Goal: Task Accomplishment & Management: Manage account settings

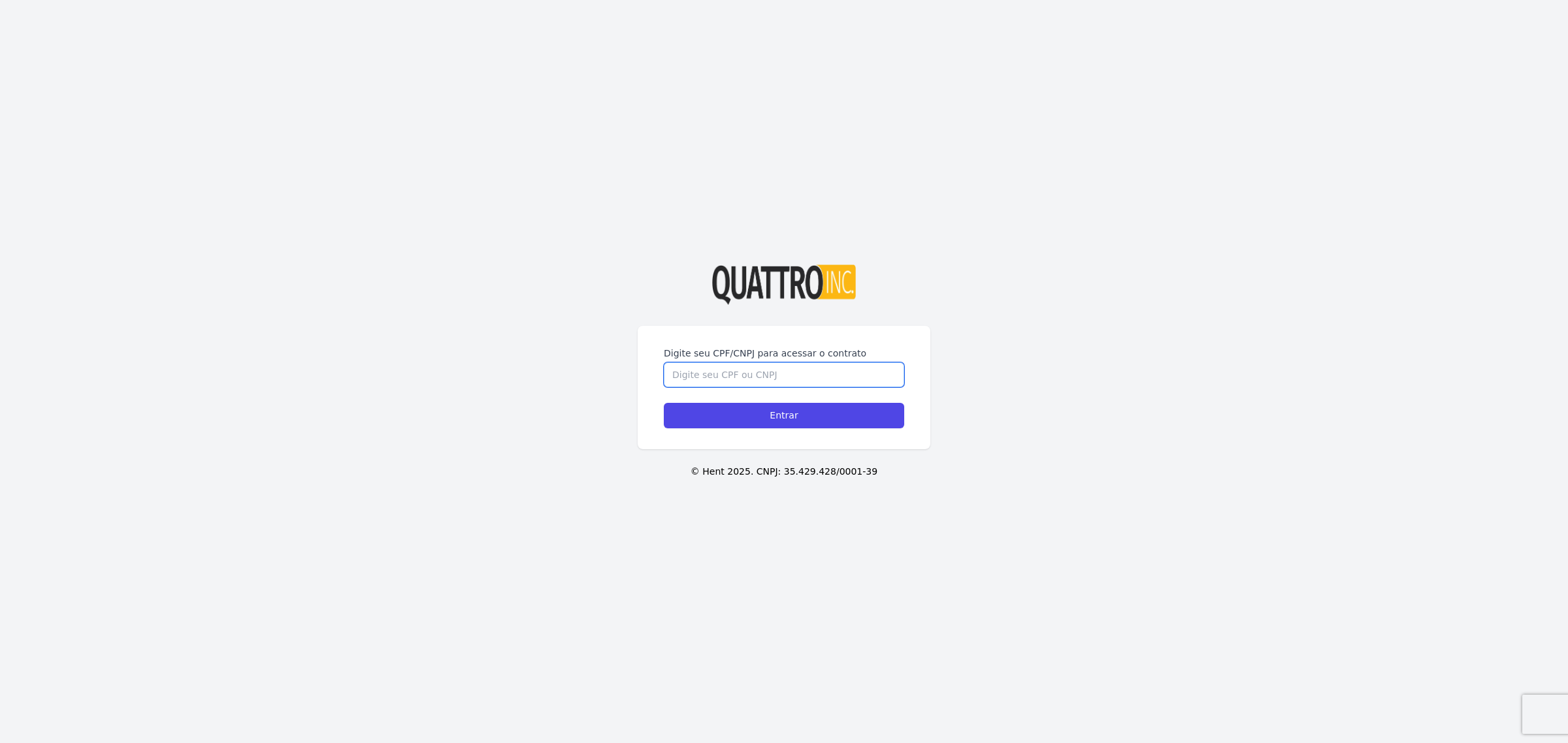
click at [782, 375] on input "Digite seu CPF/CNPJ para acessar o contrato" at bounding box center [784, 374] width 241 height 25
type input "38595740860"
click at [792, 414] on input "Entrar" at bounding box center [784, 416] width 241 height 26
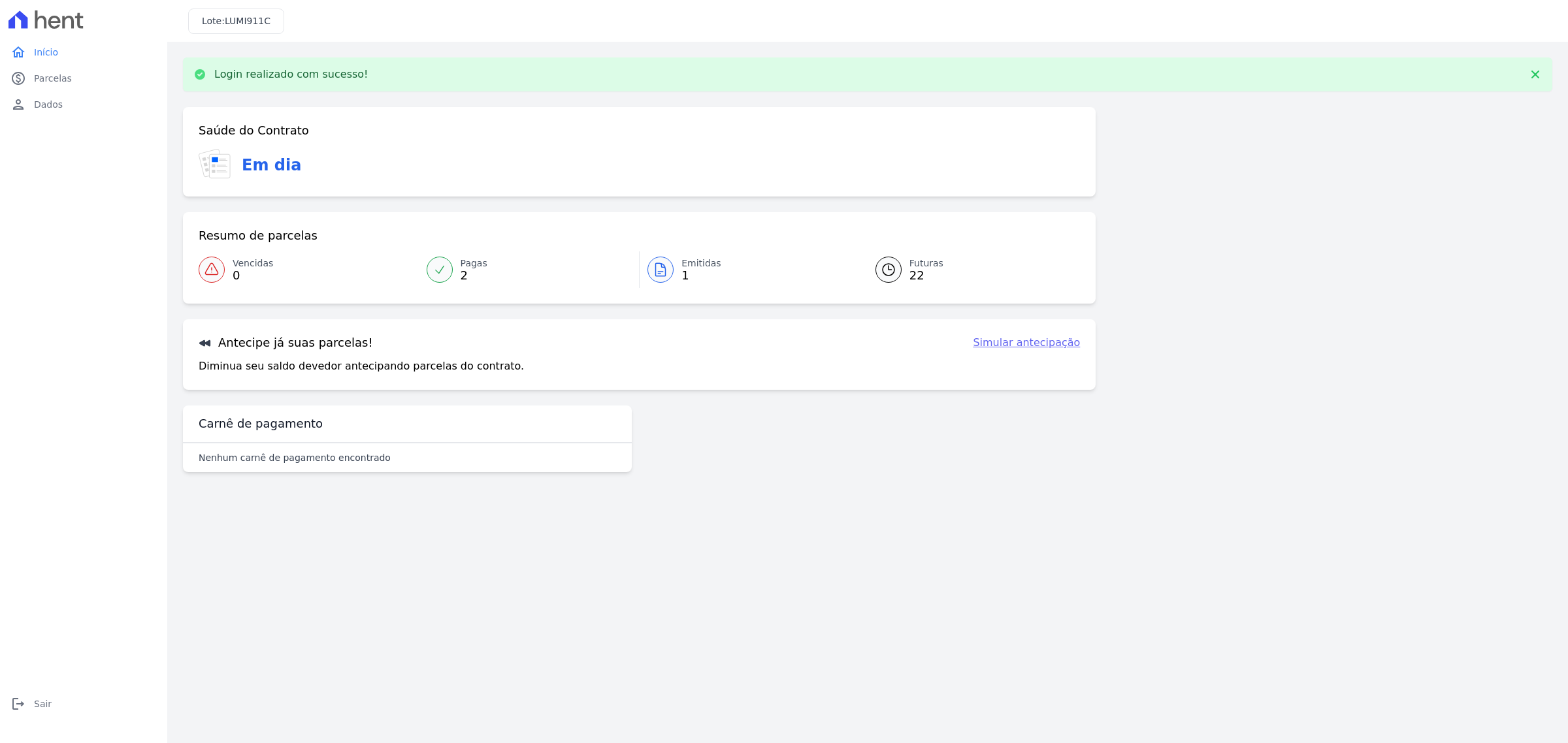
click at [686, 276] on span "1" at bounding box center [702, 275] width 40 height 10
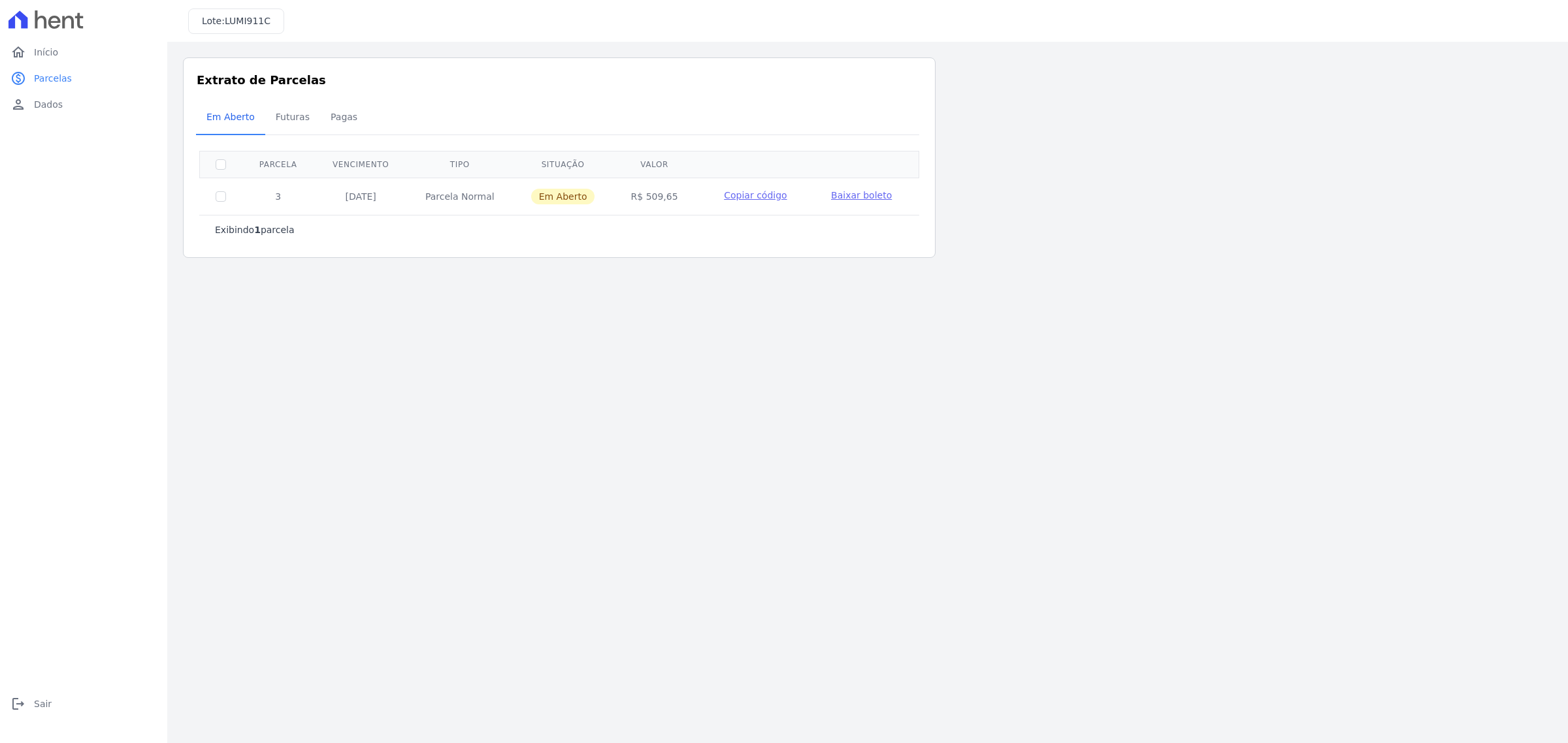
click at [758, 198] on span "Copiar código" at bounding box center [756, 195] width 63 height 10
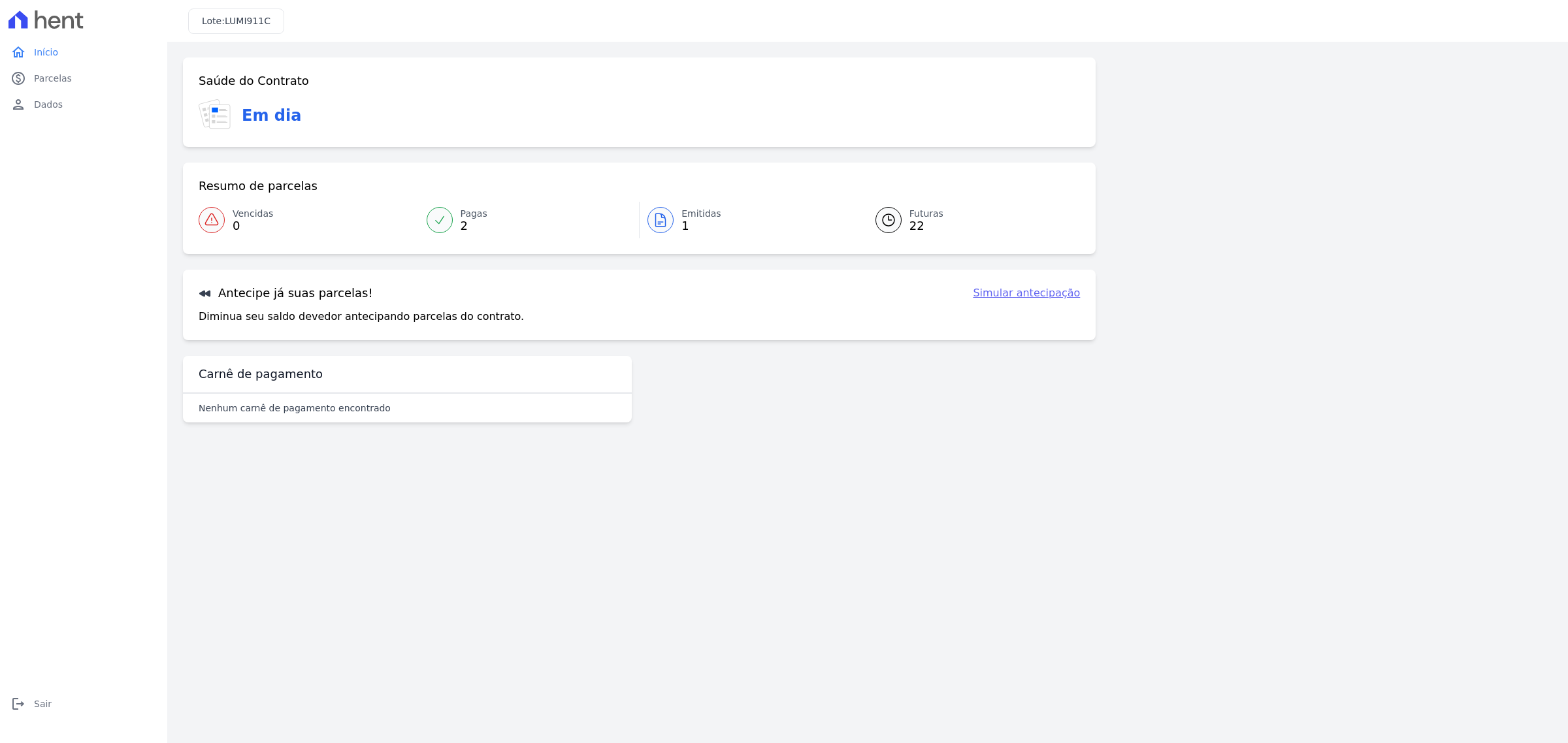
click at [906, 217] on link "Futuras 22" at bounding box center [970, 220] width 221 height 37
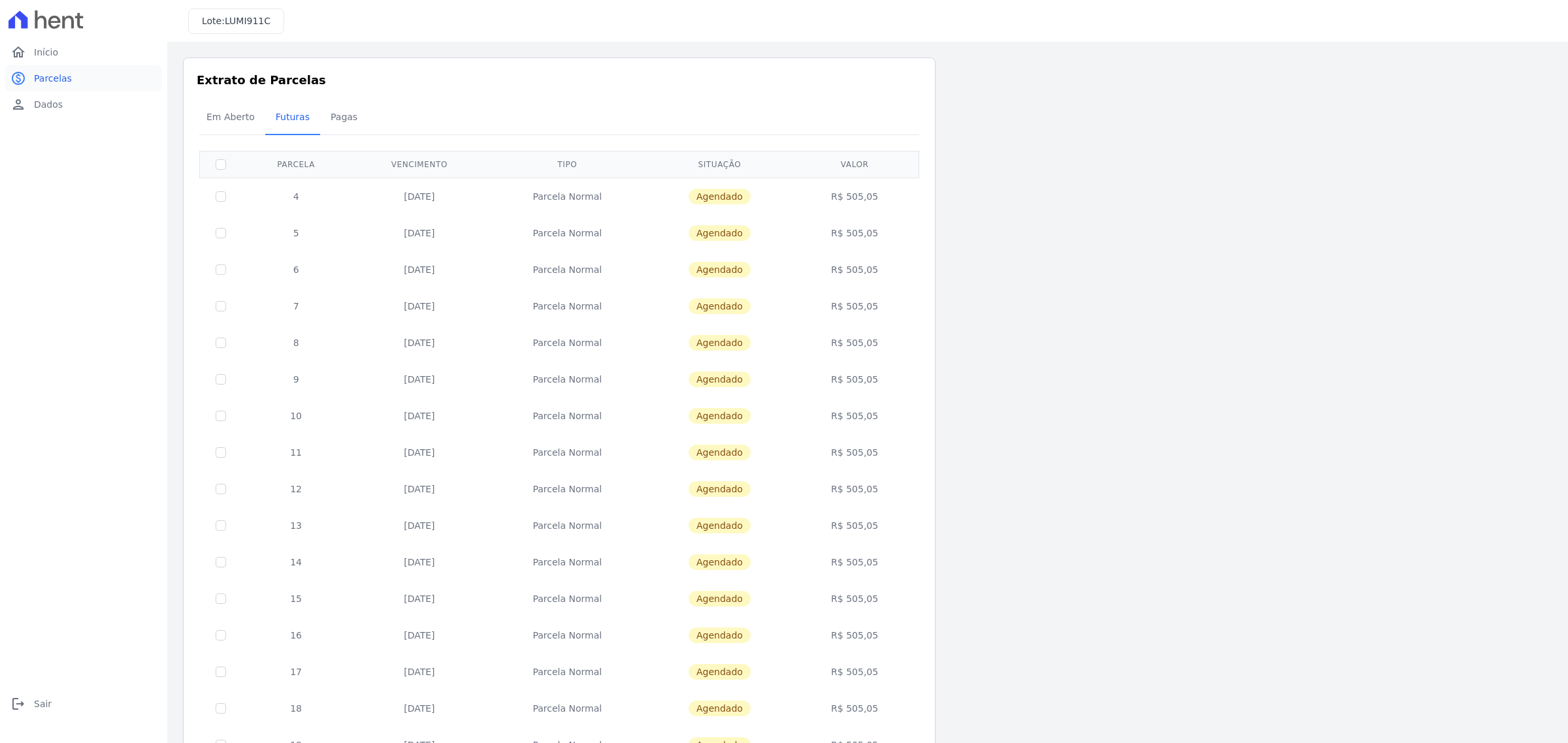
click at [61, 79] on span "Parcelas" at bounding box center [52, 79] width 38 height 13
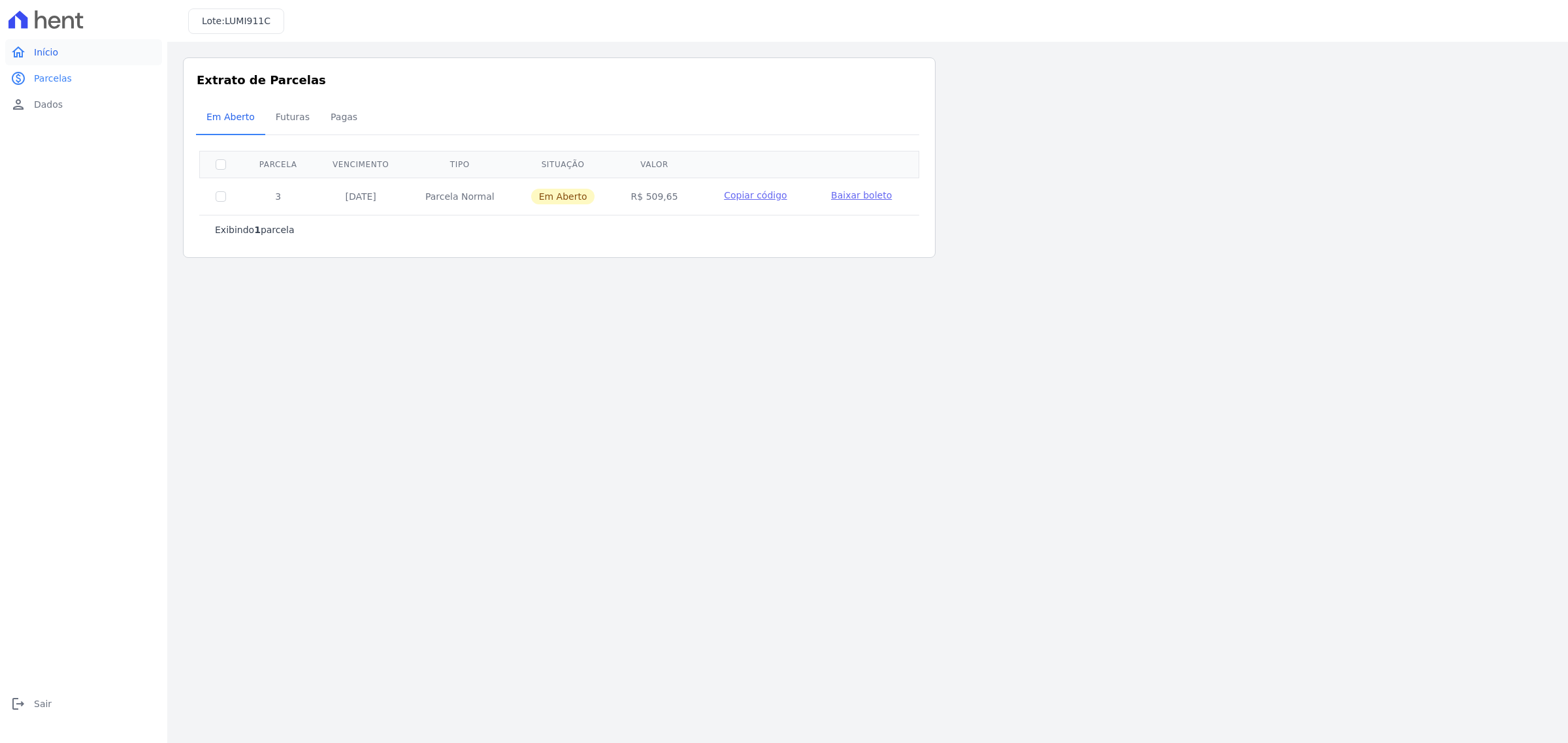
click at [53, 57] on span "Início" at bounding box center [46, 52] width 24 height 13
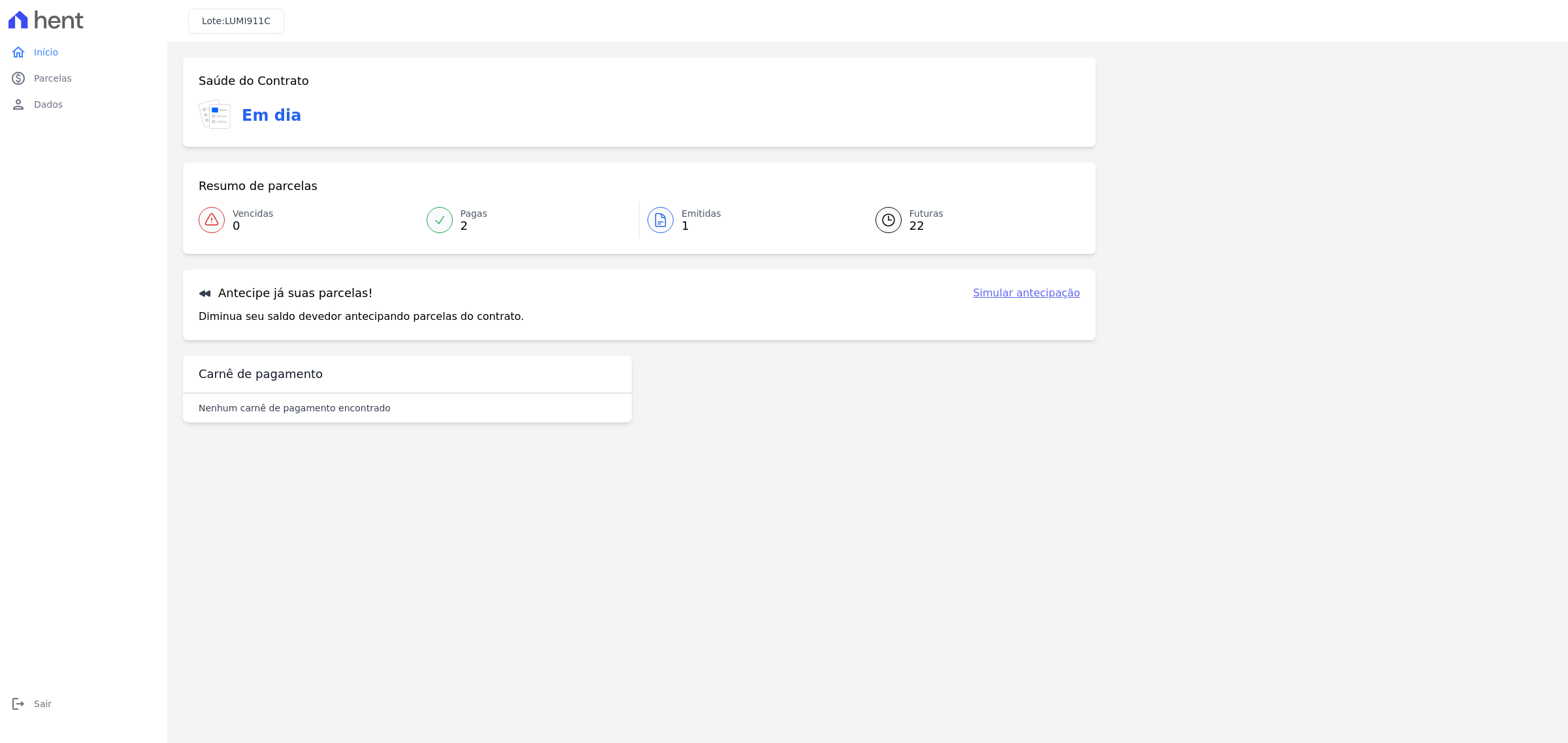
click at [1020, 292] on link "Simular antecipação" at bounding box center [1027, 293] width 107 height 16
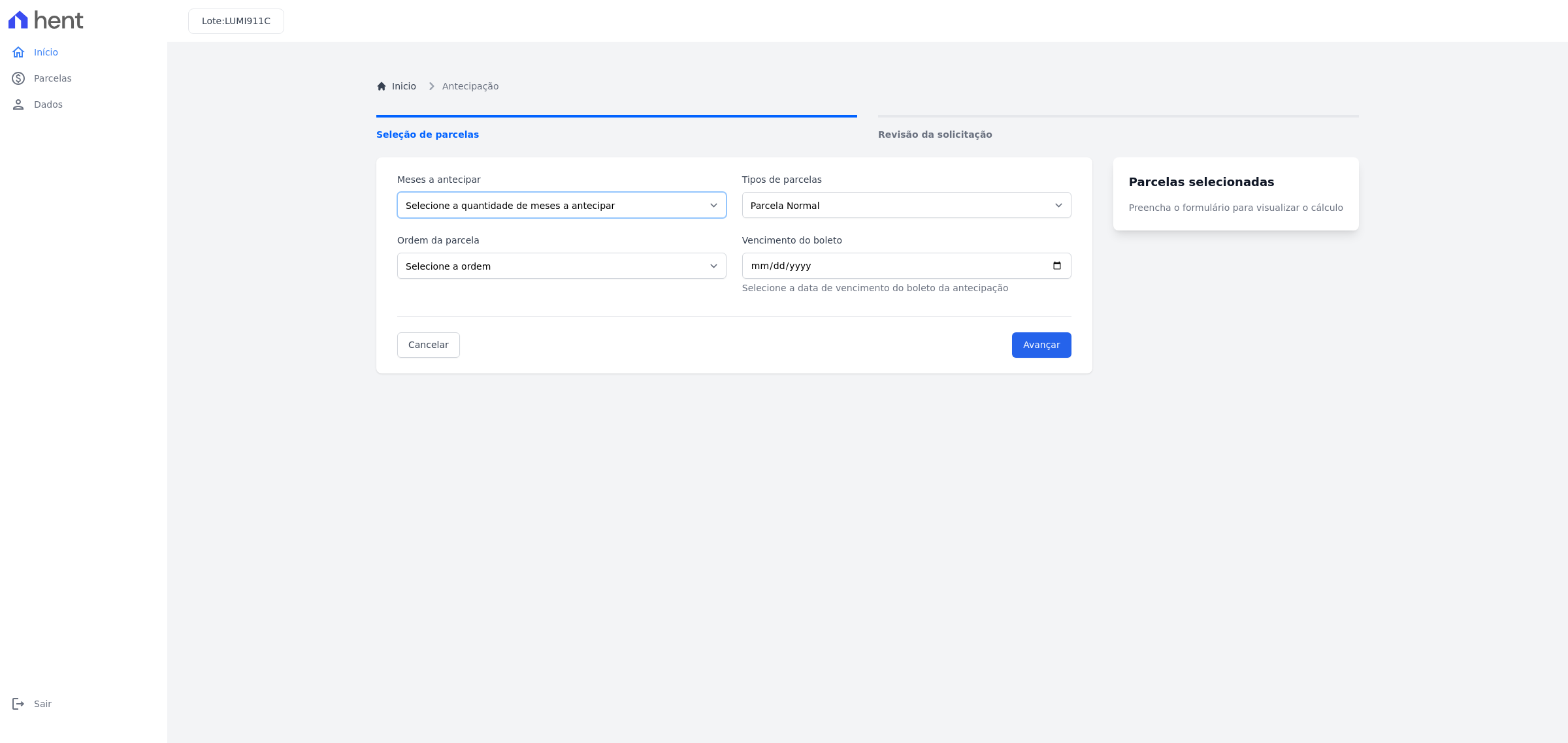
click at [630, 204] on select "Selecione a quantidade de meses a antecipar 1 2 3 4 5 6 7 8 9 10 11 12 13 14 15…" at bounding box center [561, 204] width 330 height 26
select select "2"
click at [397, 192] on select "Selecione a quantidade de meses a antecipar 1 2 3 4 5 6 7 8 9 10 11 12 13 14 15…" at bounding box center [561, 204] width 330 height 26
click at [778, 206] on select "Parcela Normal Financiamento CEF" at bounding box center [906, 204] width 330 height 26
select select "financing"
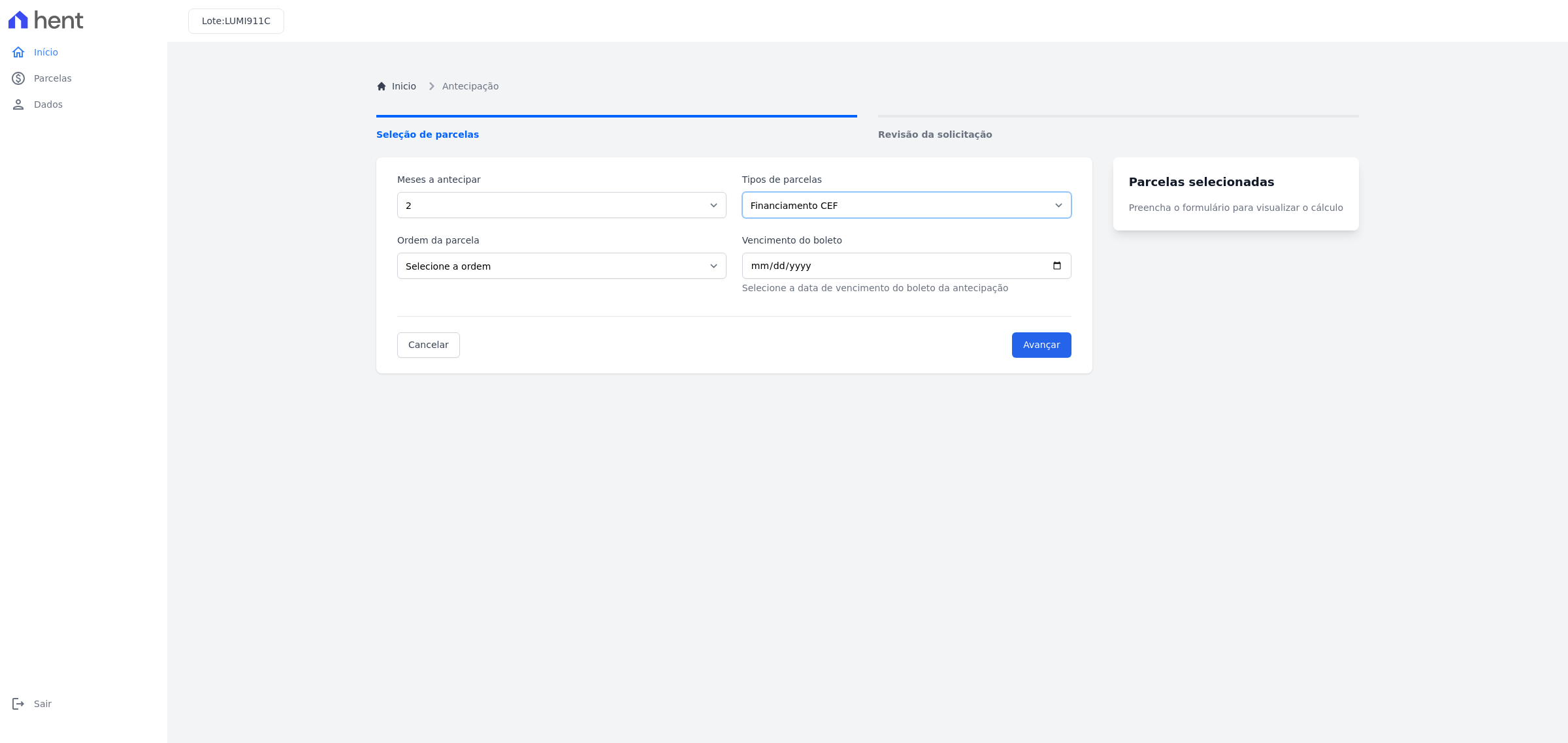
click at [749, 192] on select "Parcela Normal Financiamento CEF" at bounding box center [906, 204] width 330 height 26
click at [661, 273] on select "Selecione a ordem Últimas parcelas Primeiras parcelas" at bounding box center [561, 265] width 330 height 26
select select "ending"
click at [397, 252] on select "Selecione a ordem Últimas parcelas Primeiras parcelas" at bounding box center [561, 265] width 330 height 26
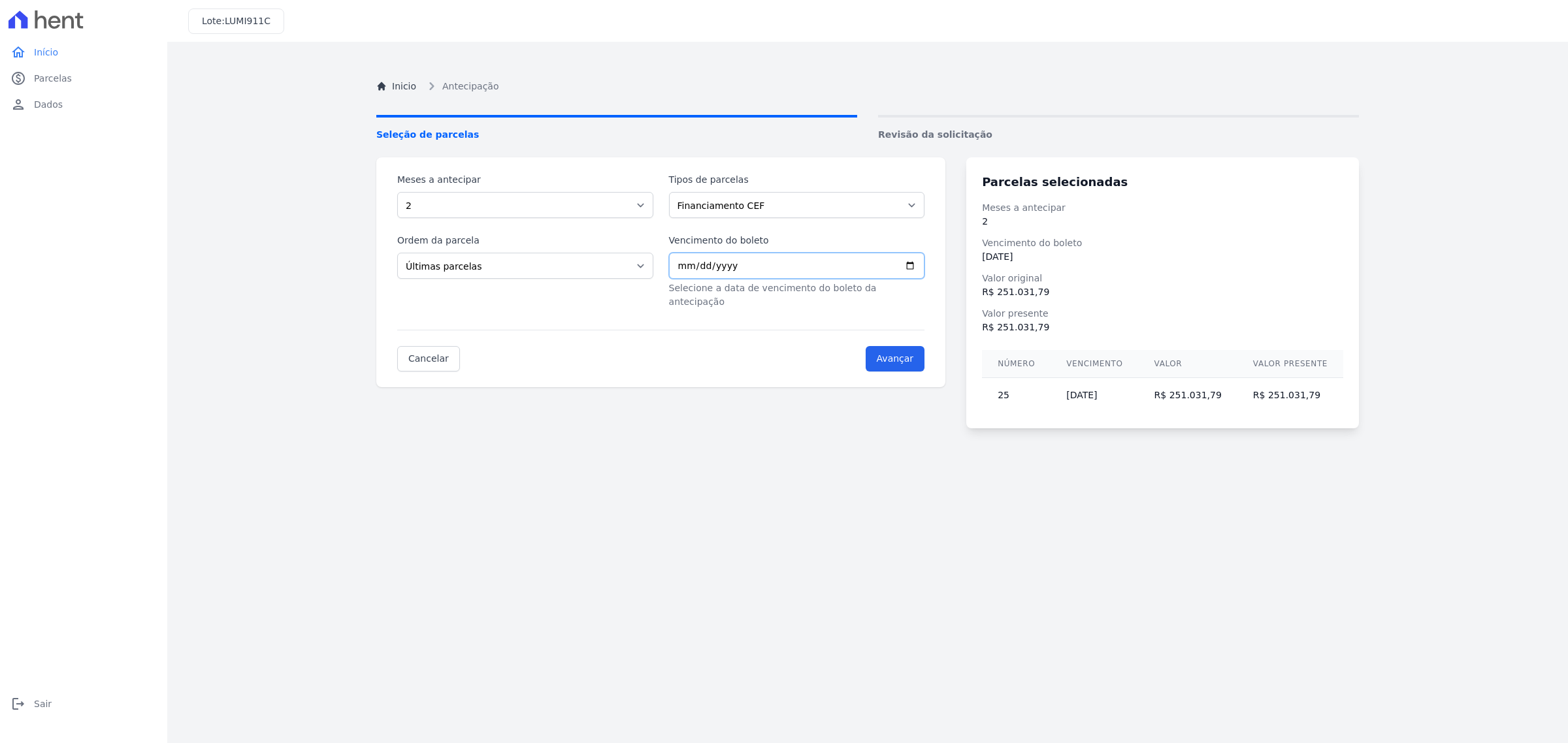
type input "[DATE]"
click at [610, 210] on select "Selecione a quantidade de meses a antecipar 1 2 3 4 5 6 7 8 9 10 11 12 13 14 15…" at bounding box center [525, 204] width 256 height 26
click at [610, 209] on select "Selecione a quantidade de meses a antecipar 1 2 3 4 5 6 7 8 9 10 11 12 13 14 15…" at bounding box center [525, 204] width 256 height 26
click at [739, 206] on select "Parcela Normal Financiamento CEF" at bounding box center [796, 204] width 256 height 26
select select "standard"
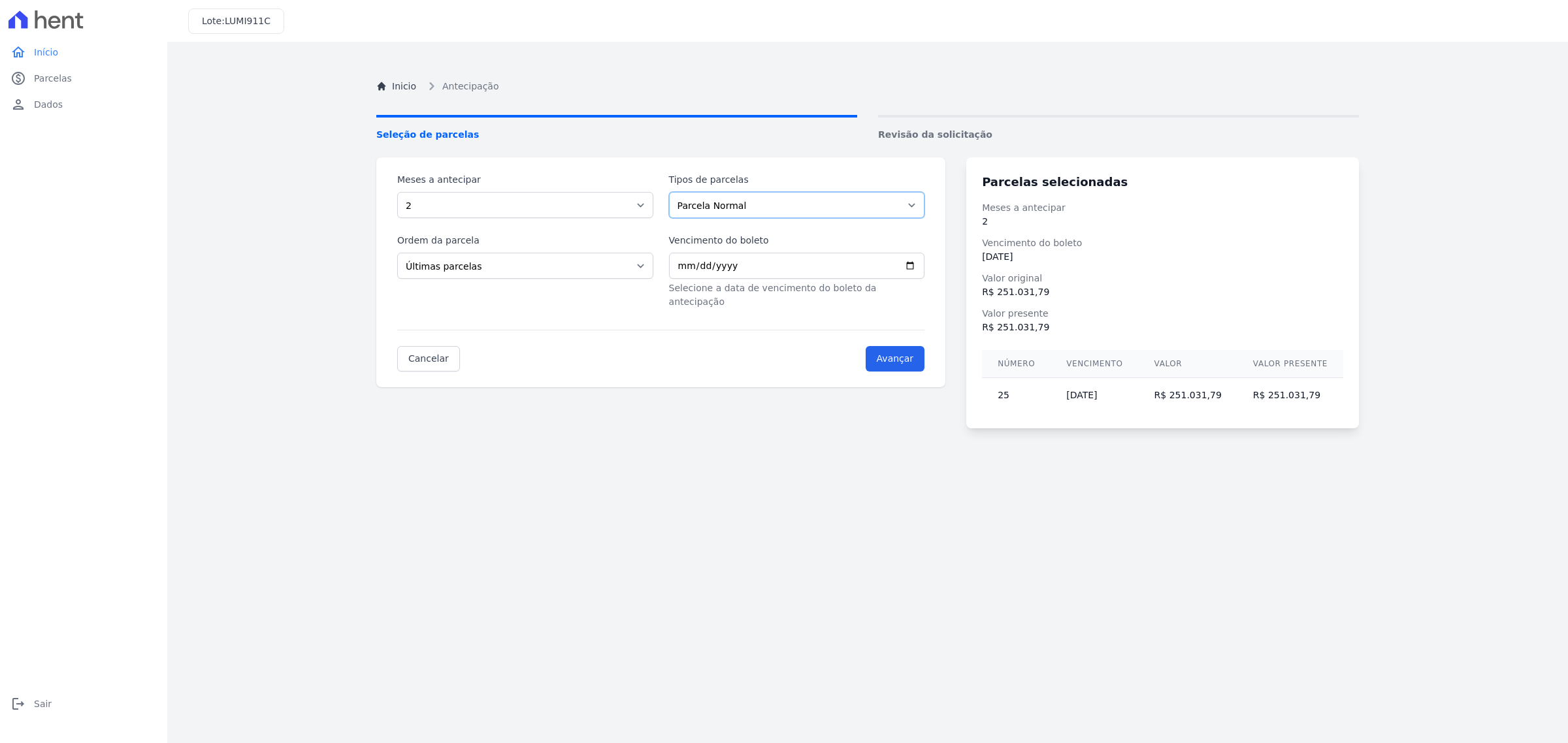
click at [674, 192] on select "Parcela Normal Financiamento CEF" at bounding box center [796, 204] width 256 height 26
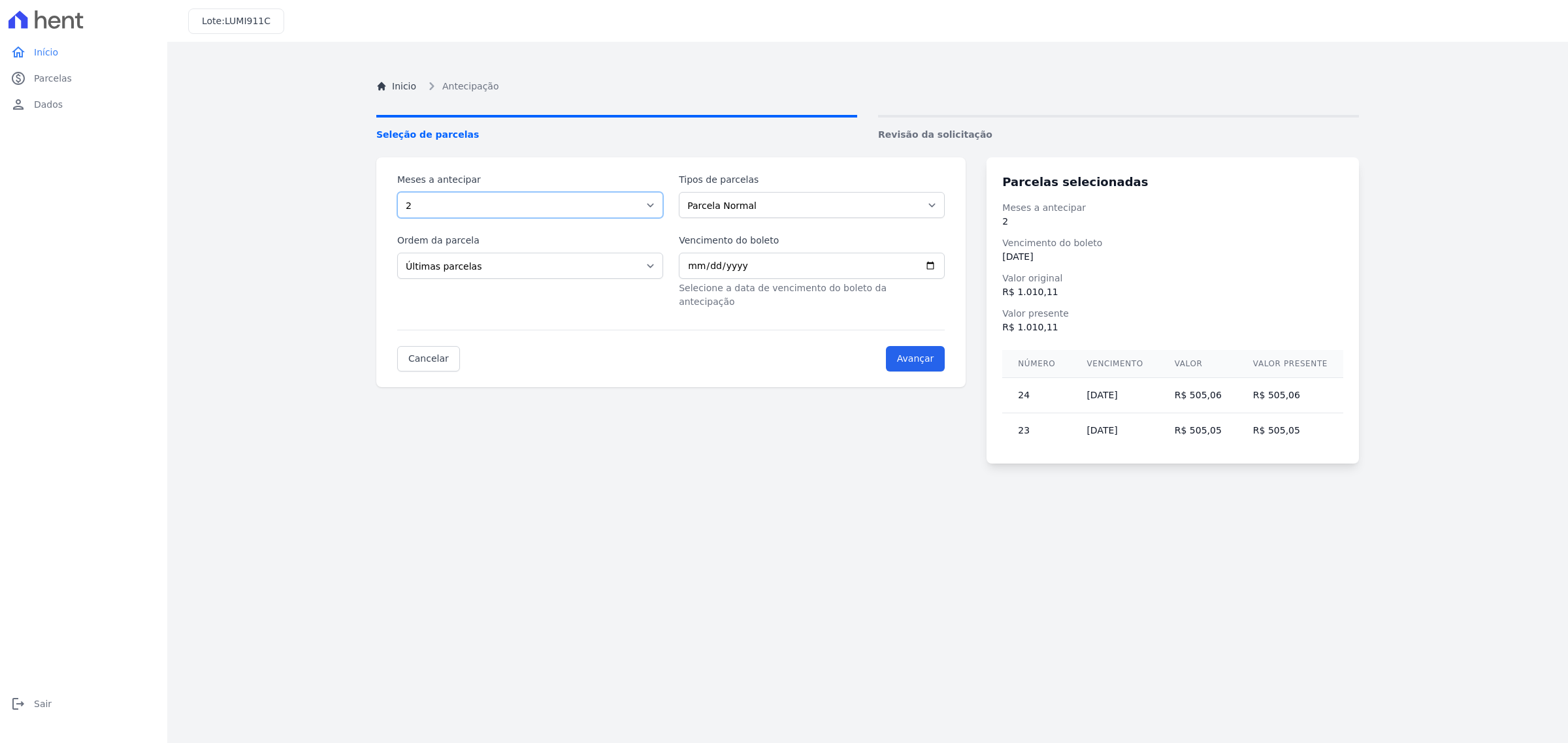
click at [649, 201] on select "Selecione a quantidade de meses a antecipar 1 2 3 4 5 6 7 8 9 10 11 12 13 14 15…" at bounding box center [530, 204] width 266 height 26
click at [397, 192] on select "Selecione a quantidade de meses a antecipar 1 2 3 4 5 6 7 8 9 10 11 12 13 14 15…" at bounding box center [530, 204] width 266 height 26
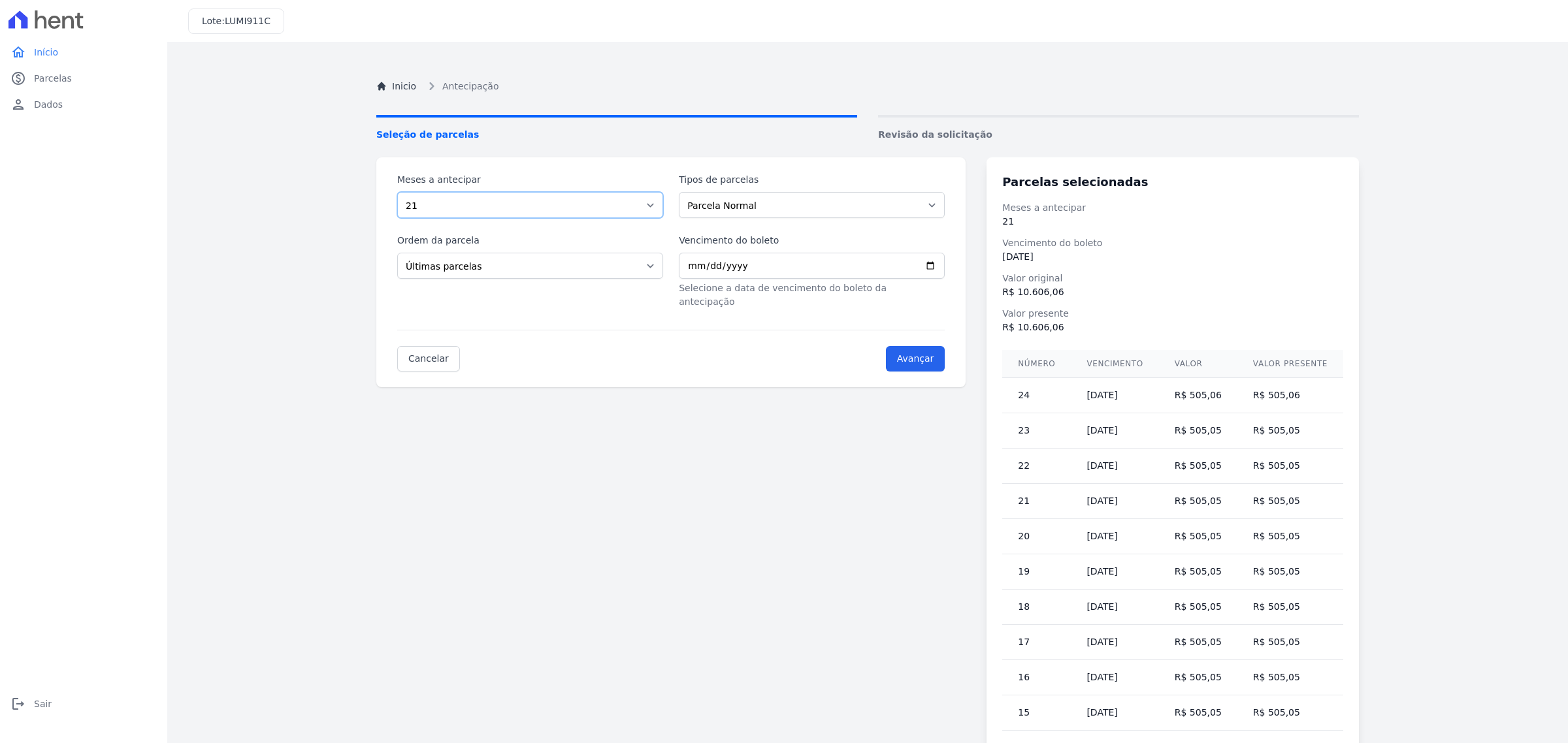
click at [517, 208] on select "Selecione a quantidade de meses a antecipar 1 2 3 4 5 6 7 8 9 10 11 12 13 14 15…" at bounding box center [530, 204] width 266 height 26
click at [397, 192] on select "Selecione a quantidade de meses a antecipar 1 2 3 4 5 6 7 8 9 10 11 12 13 14 15…" at bounding box center [530, 204] width 266 height 26
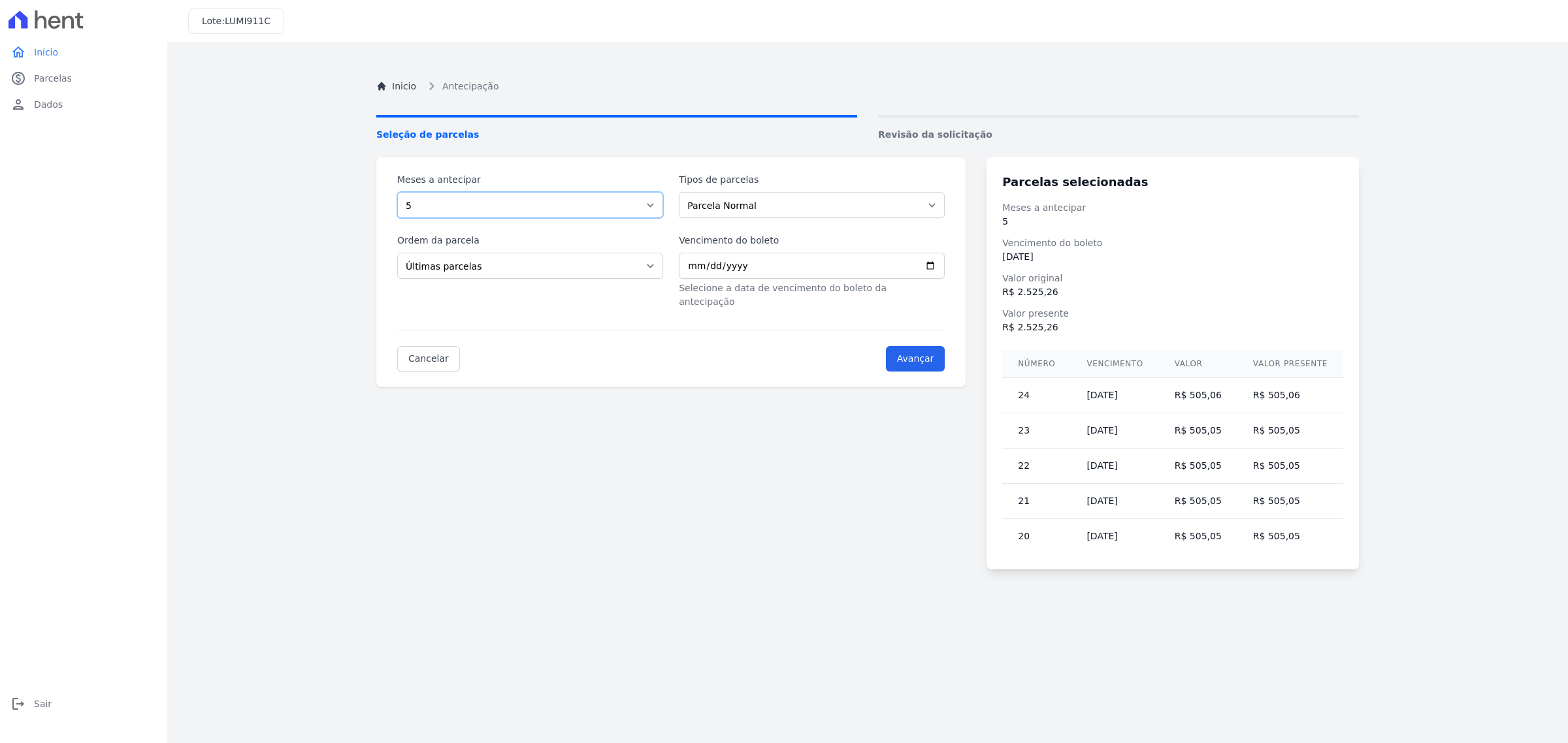
click at [471, 203] on select "Selecione a quantidade de meses a antecipar 1 2 3 4 5 6 7 8 9 10 11 12 13 14 15…" at bounding box center [530, 204] width 266 height 26
click at [397, 192] on select "Selecione a quantidade de meses a antecipar 1 2 3 4 5 6 7 8 9 10 11 12 13 14 15…" at bounding box center [530, 204] width 266 height 26
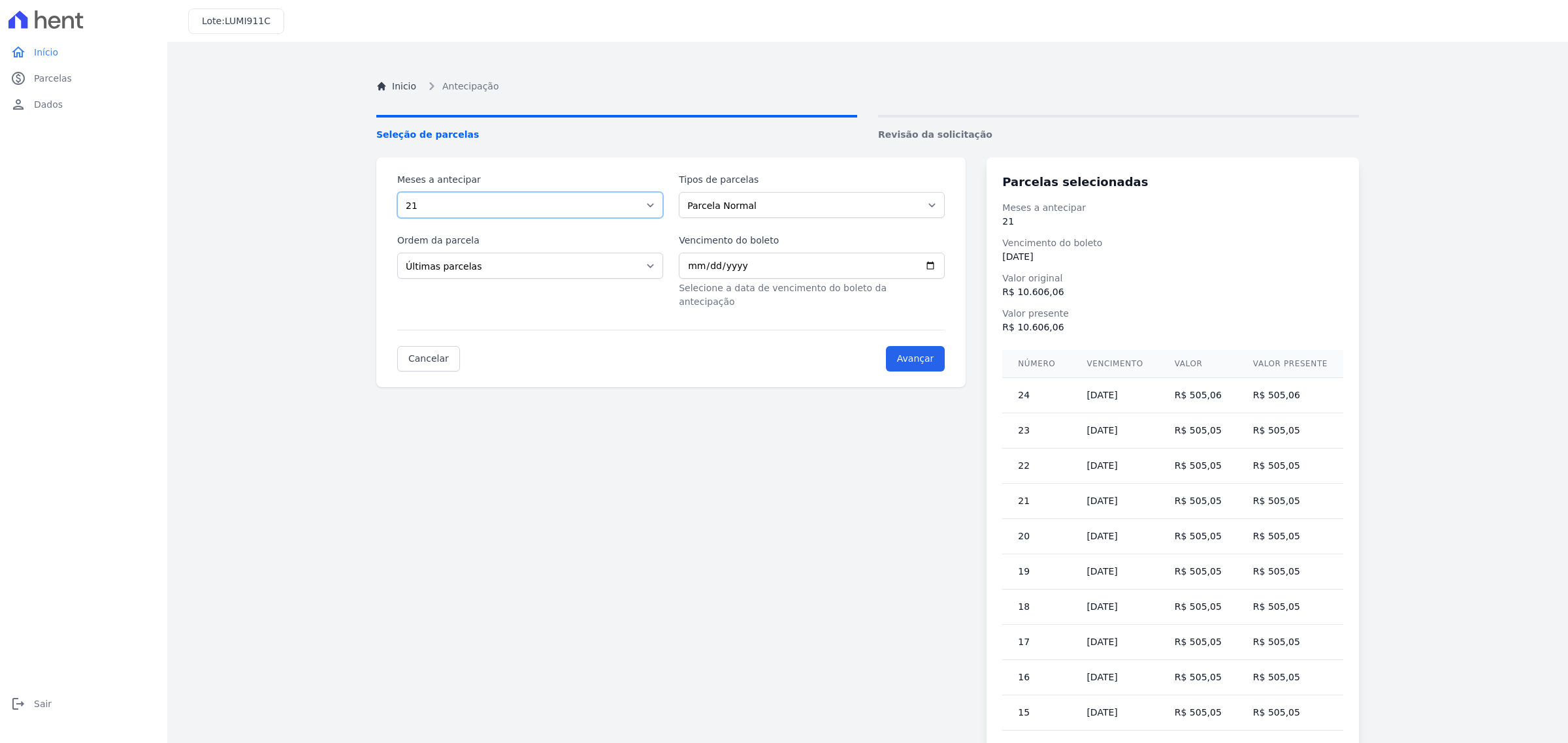
click at [518, 200] on select "Selecione a quantidade de meses a antecipar 1 2 3 4 5 6 7 8 9 10 11 12 13 14 15…" at bounding box center [530, 204] width 266 height 26
click at [397, 192] on select "Selecione a quantidade de meses a antecipar 1 2 3 4 5 6 7 8 9 10 11 12 13 14 15…" at bounding box center [530, 204] width 266 height 26
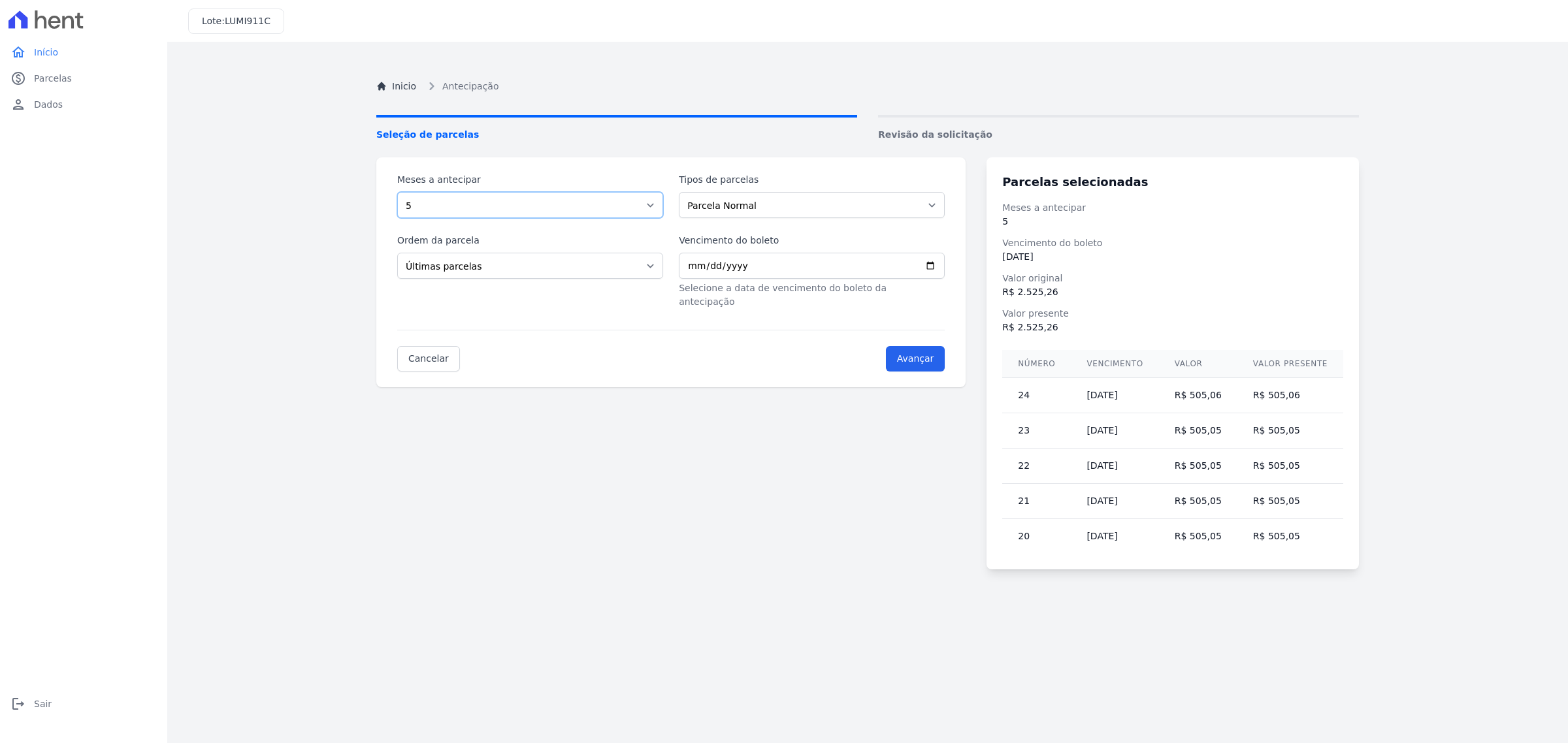
click at [545, 203] on select "Selecione a quantidade de meses a antecipar 1 2 3 4 5 6 7 8 9 10 11 12 13 14 15…" at bounding box center [530, 204] width 266 height 26
click at [397, 192] on select "Selecione a quantidade de meses a antecipar 1 2 3 4 5 6 7 8 9 10 11 12 13 14 15…" at bounding box center [530, 204] width 266 height 26
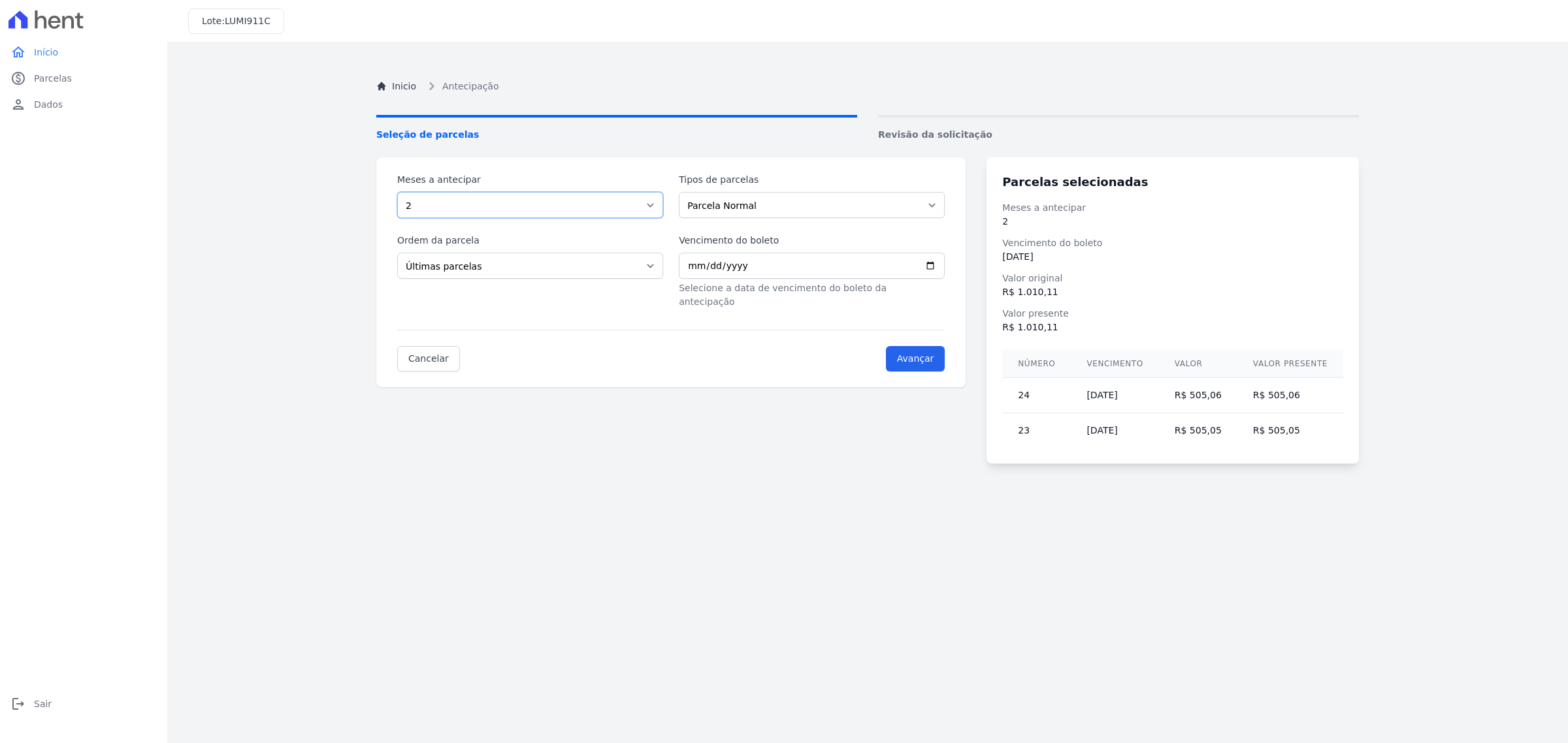
click at [492, 209] on select "Selecione a quantidade de meses a antecipar 1 2 3 4 5 6 7 8 9 10 11 12 13 14 15…" at bounding box center [530, 204] width 266 height 26
select select "1"
click at [397, 192] on select "Selecione a quantidade de meses a antecipar 1 2 3 4 5 6 7 8 9 10 11 12 13 14 15…" at bounding box center [530, 204] width 266 height 26
click at [727, 366] on div "Meses a antecipar Selecione a quantidade de meses a antecipar 1 2 3 4 5 6 7 8 9…" at bounding box center [671, 272] width 590 height 230
click at [945, 266] on input "[DATE]" at bounding box center [812, 265] width 266 height 26
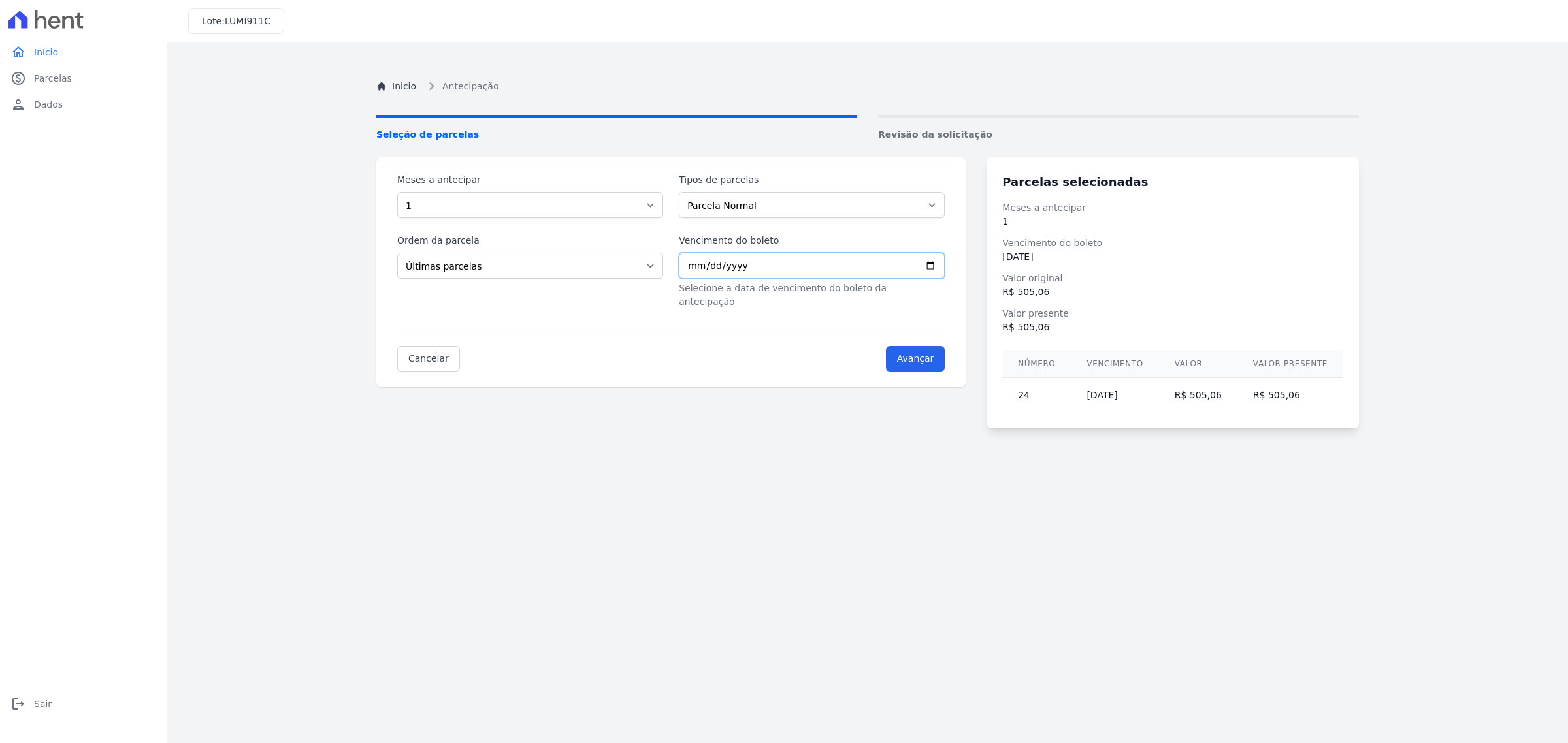
type input "[DATE]"
click at [821, 343] on div "Cancelar Avançar" at bounding box center [671, 350] width 548 height 42
click at [928, 346] on input "Avançar" at bounding box center [916, 359] width 59 height 26
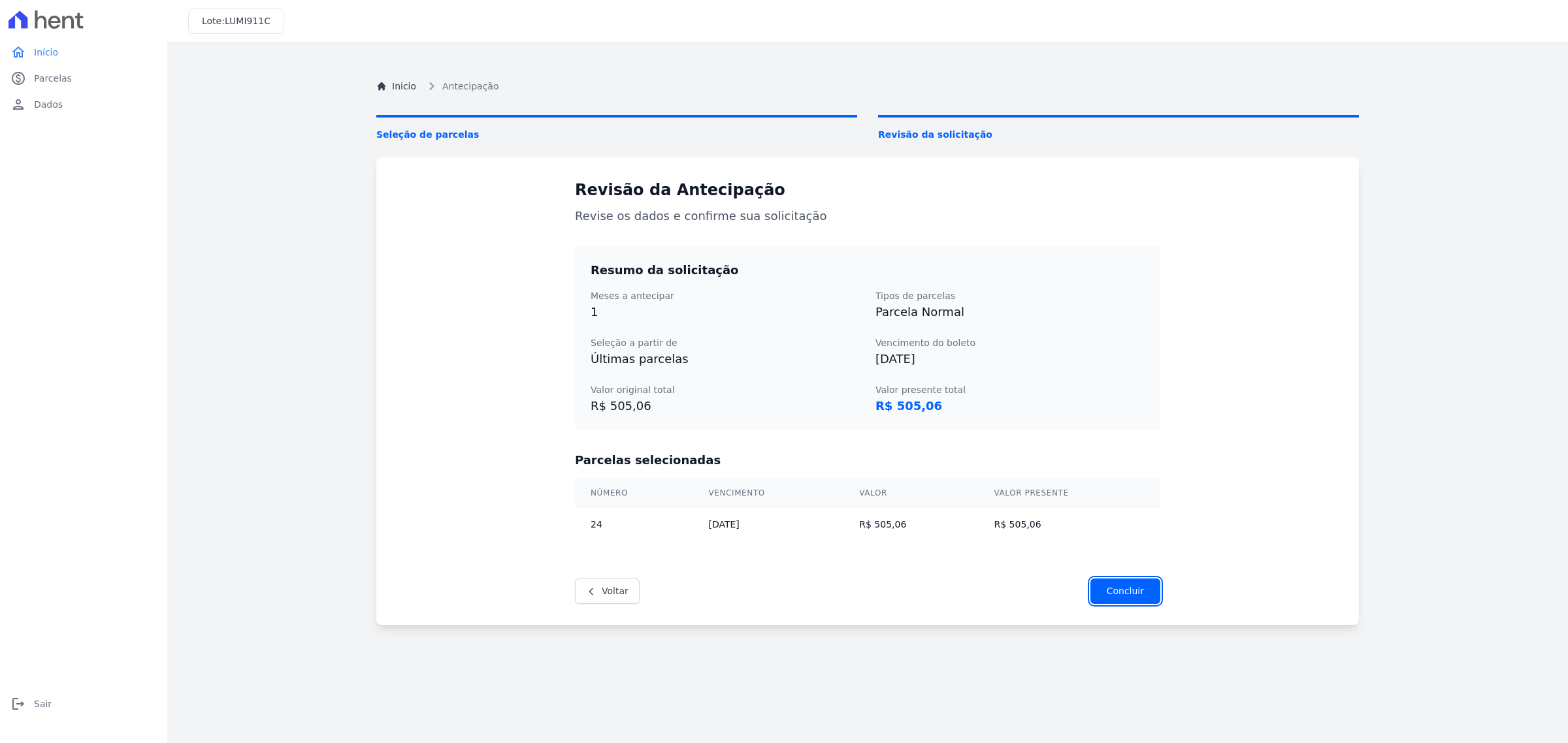
click at [1108, 591] on input "Concluir" at bounding box center [1125, 592] width 70 height 26
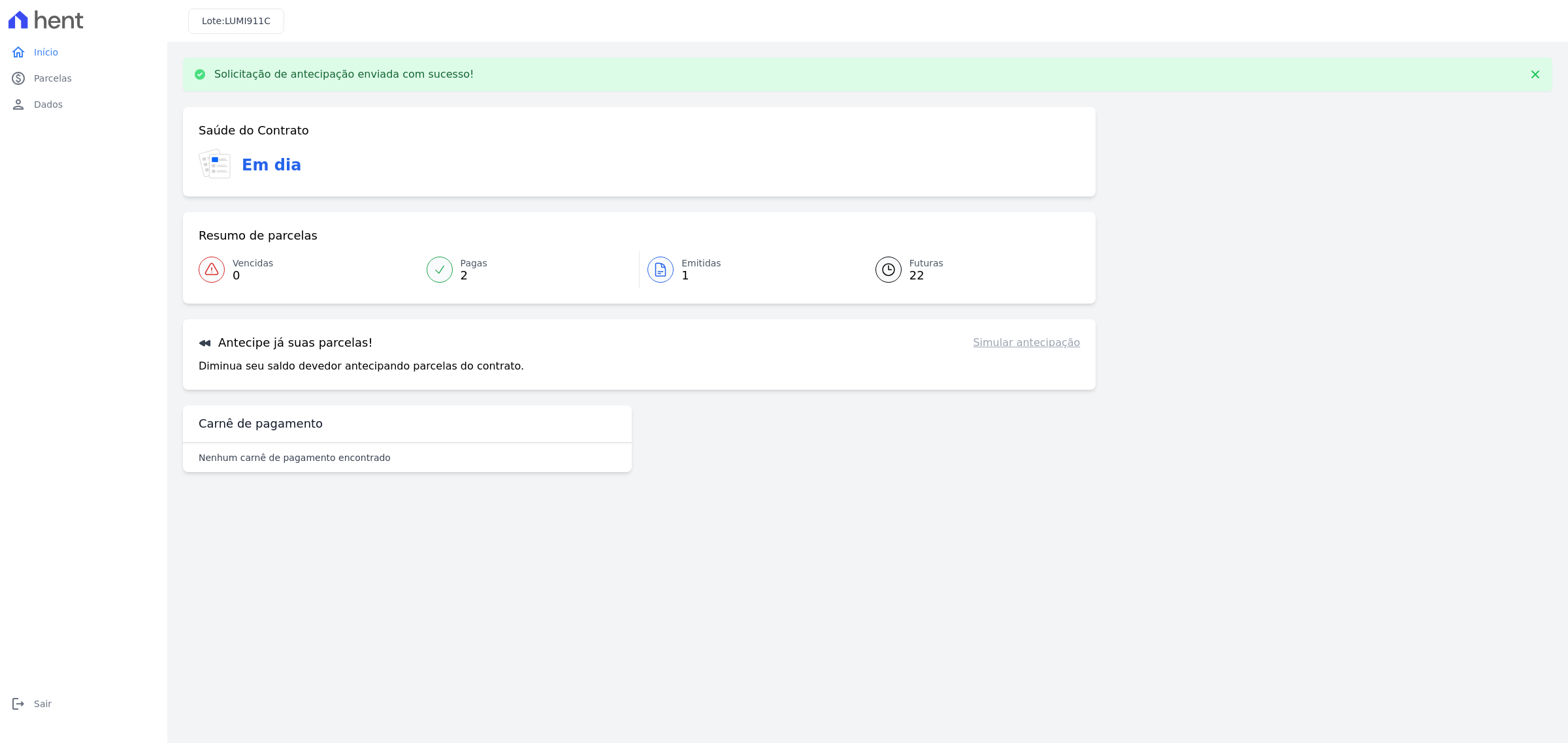
click at [675, 278] on link "Emitidas 1" at bounding box center [749, 270] width 221 height 37
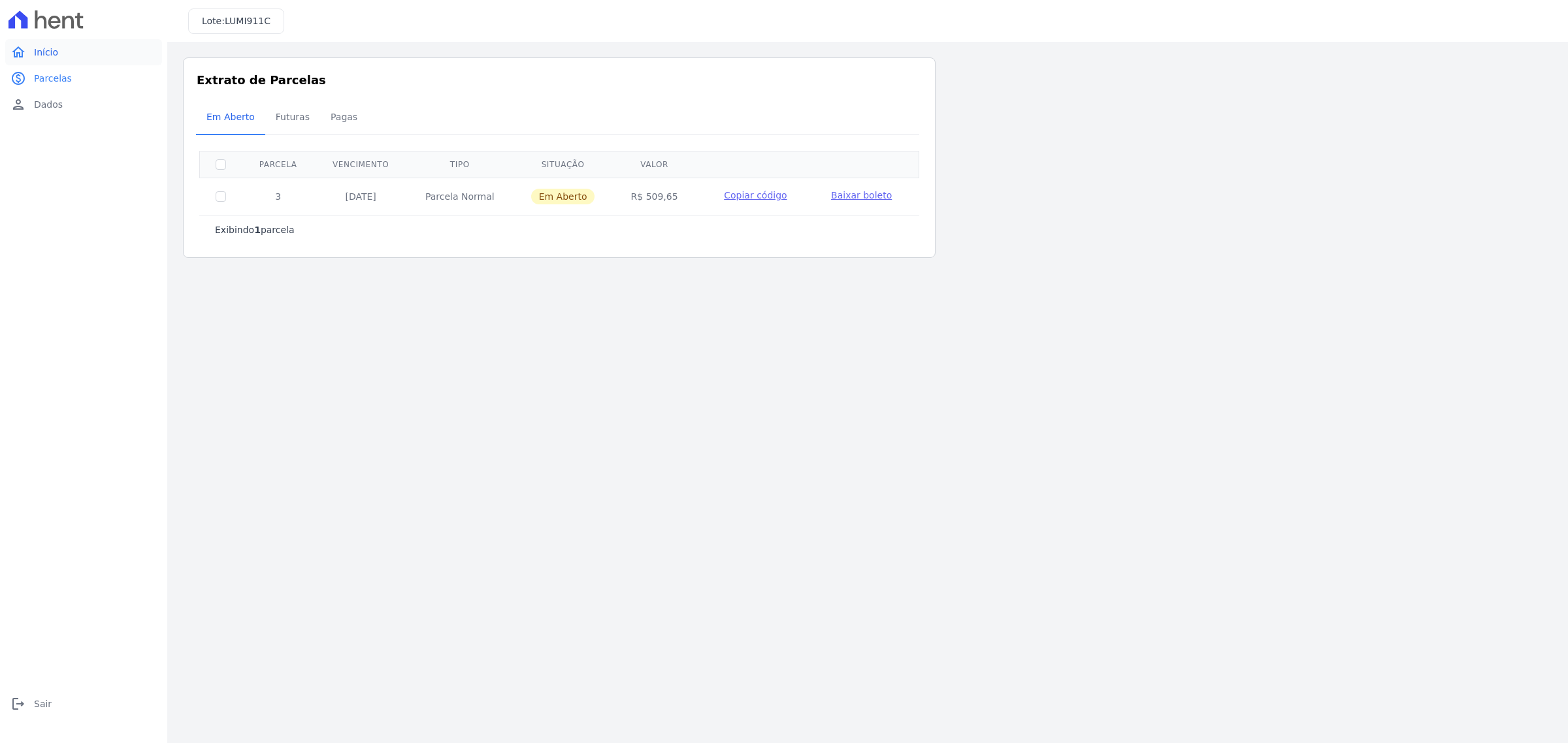
click at [47, 55] on span "Início" at bounding box center [46, 52] width 24 height 13
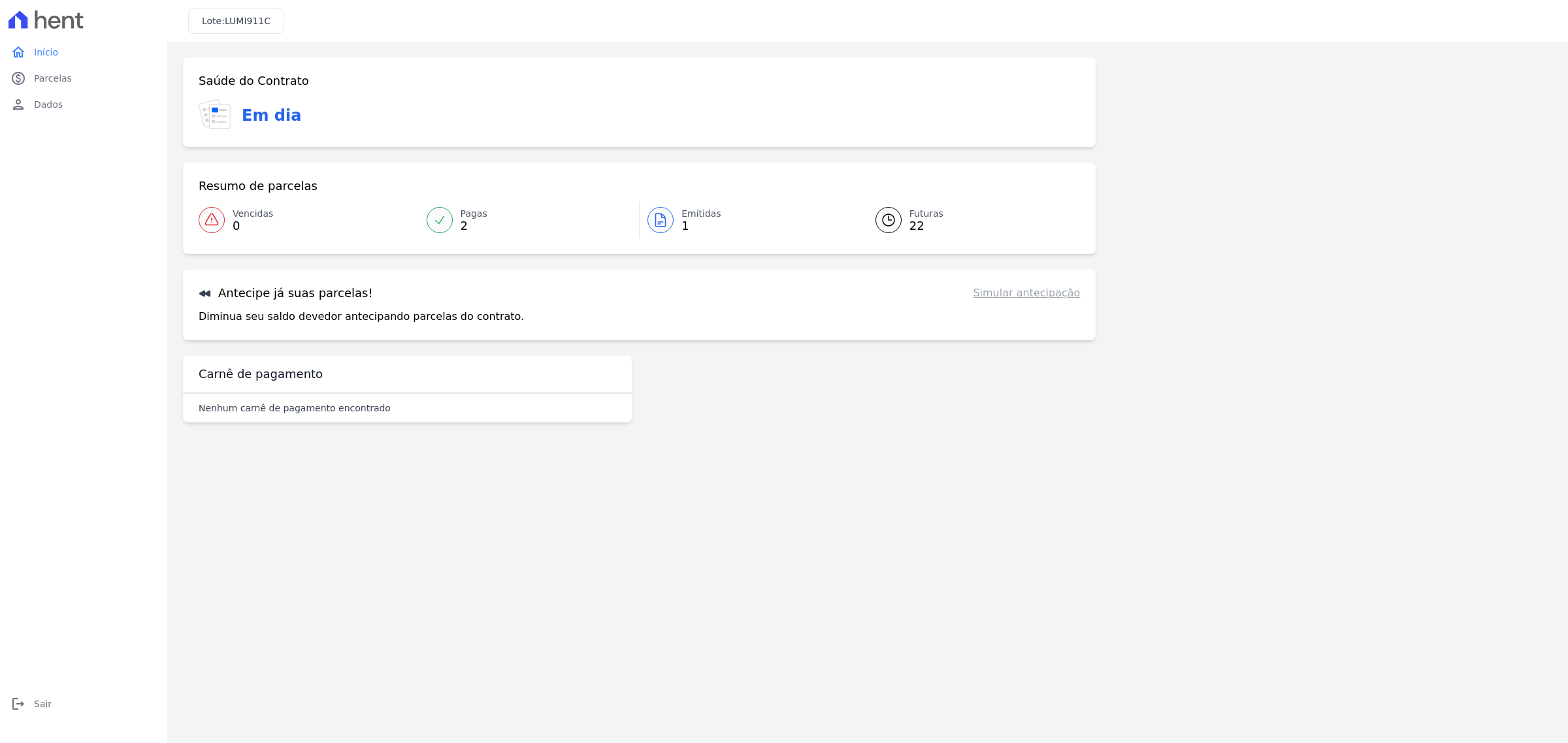
click at [885, 225] on icon at bounding box center [888, 220] width 12 height 12
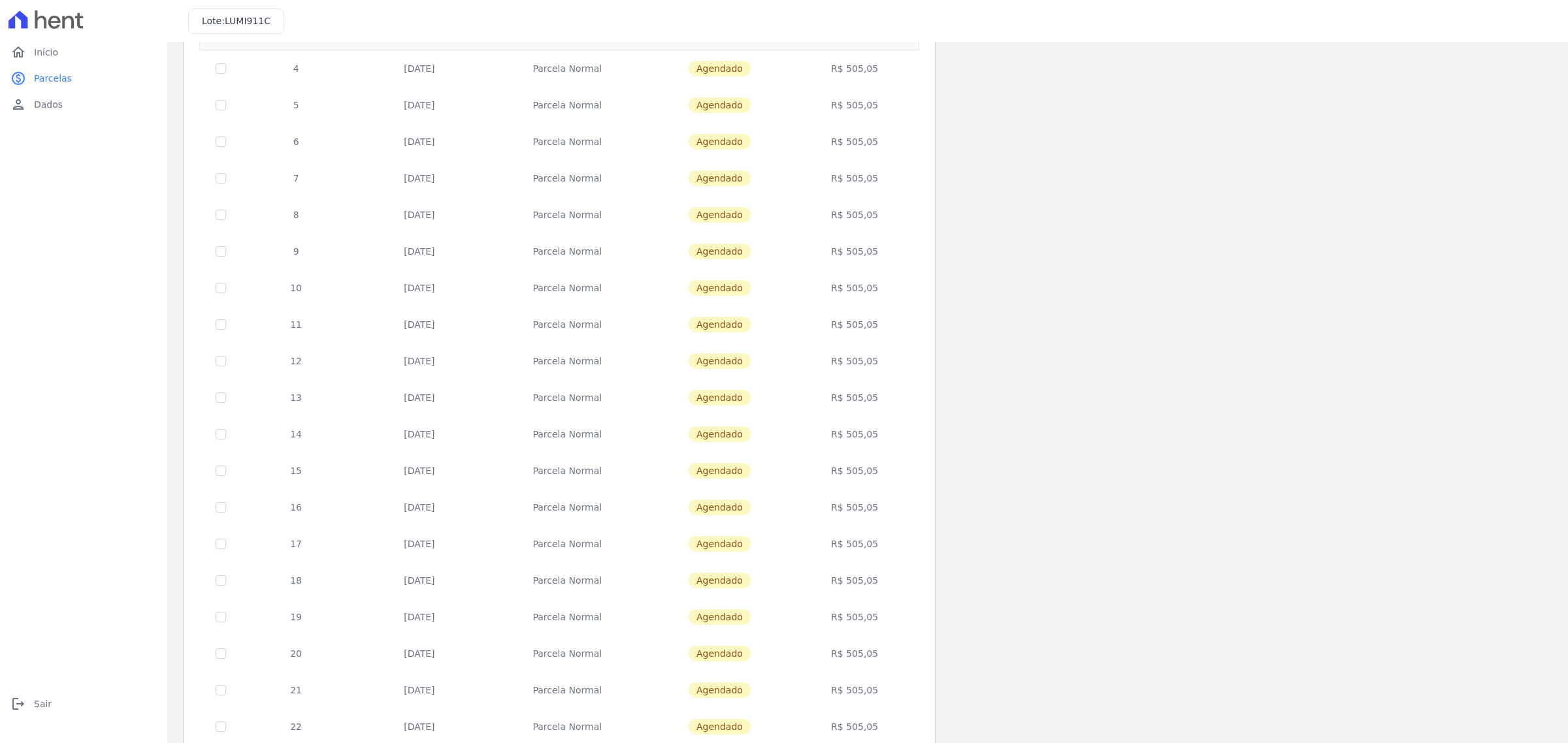
scroll to position [241, 0]
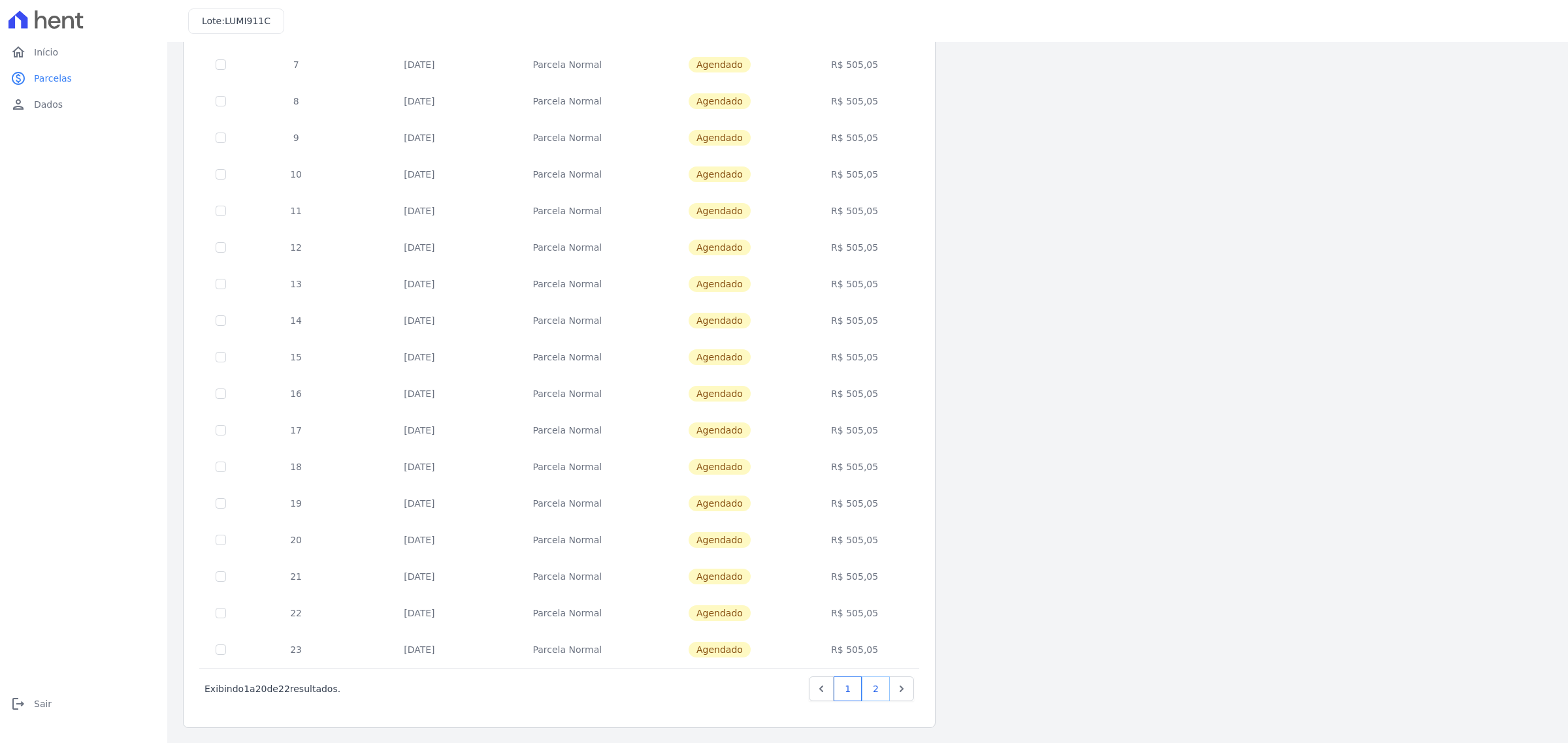
click at [876, 688] on link "2" at bounding box center [875, 688] width 28 height 25
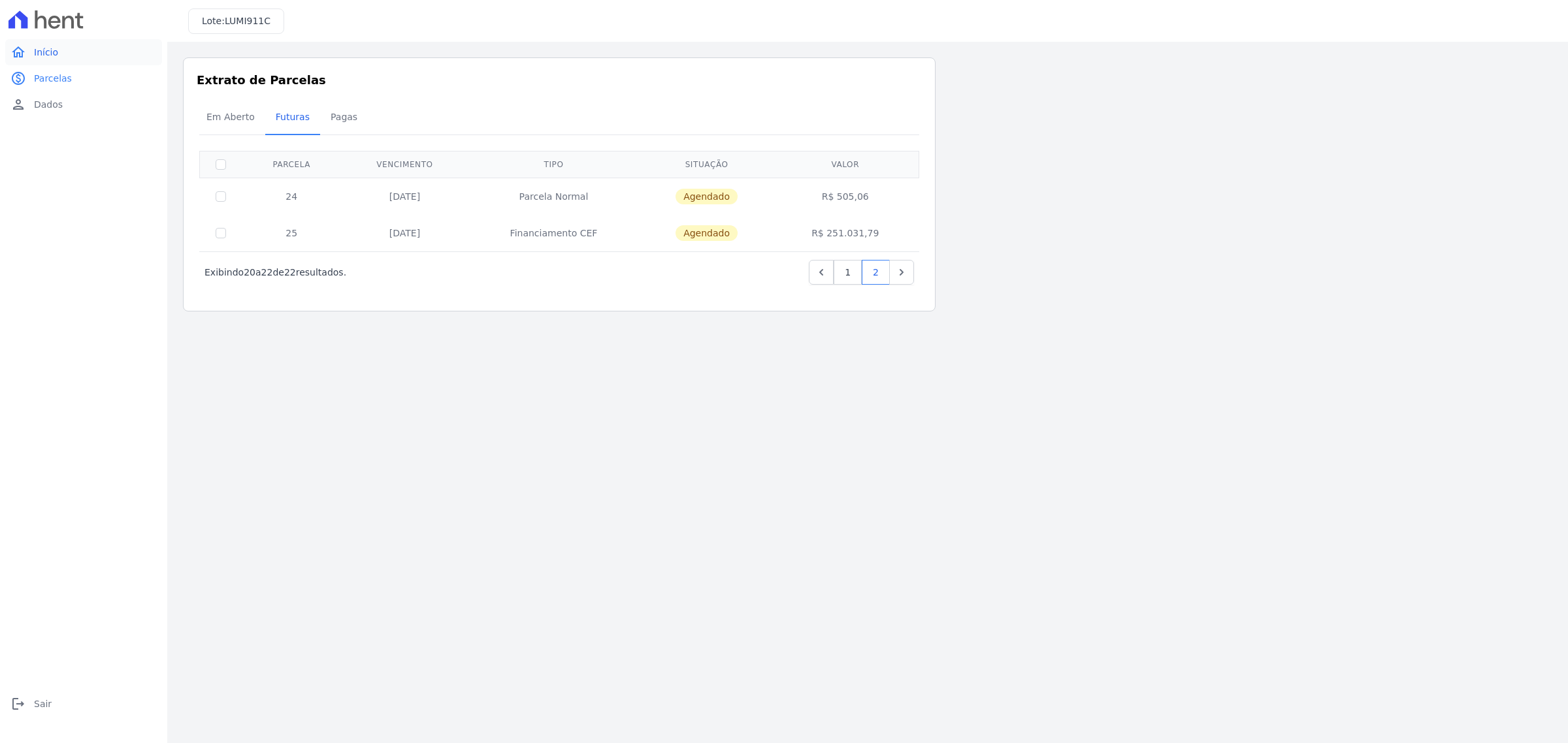
click at [47, 49] on span "Início" at bounding box center [46, 52] width 24 height 13
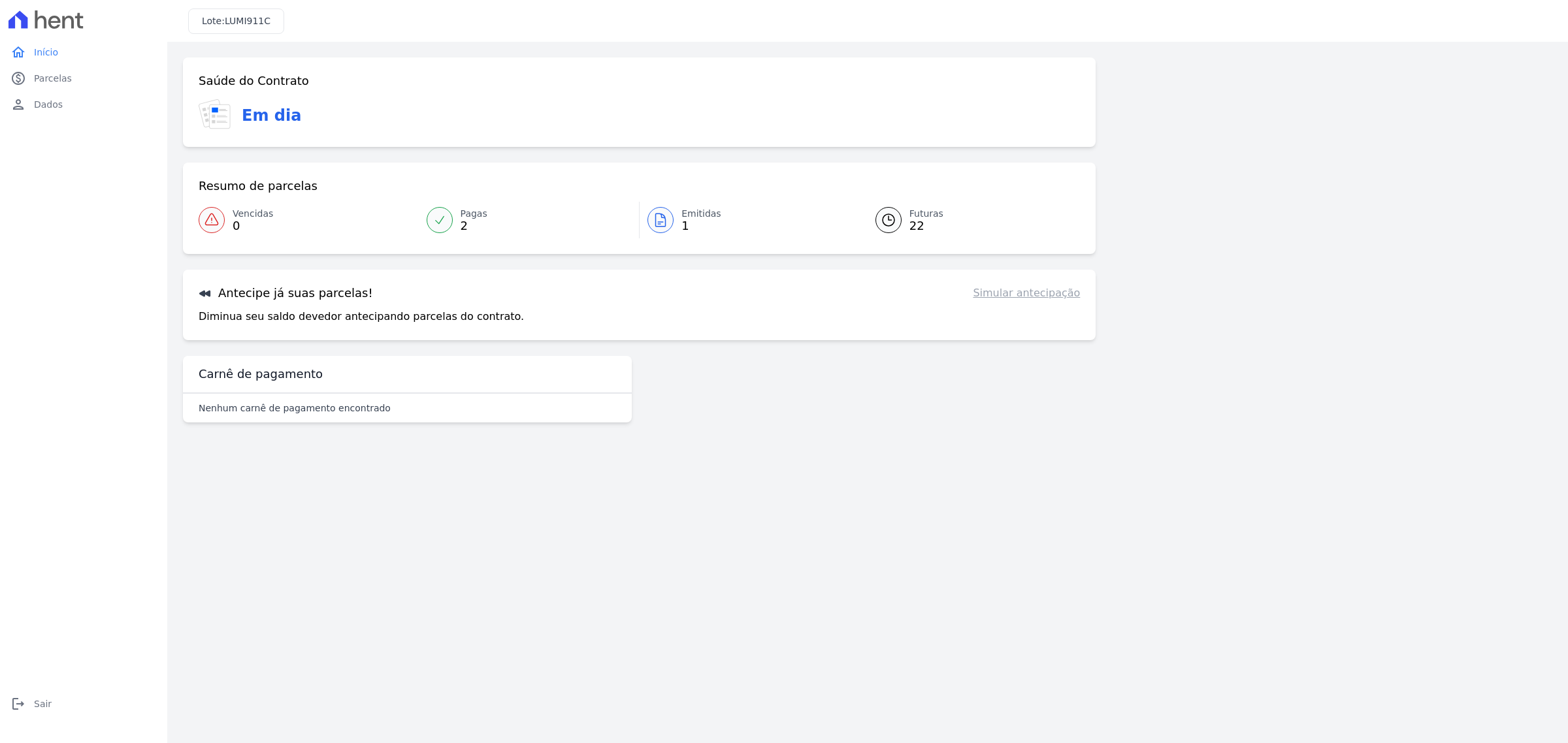
click at [449, 321] on p "Diminua seu saldo devedor antecipando parcelas do contrato." at bounding box center [362, 317] width 326 height 16
click at [1024, 296] on link "Simular antecipação" at bounding box center [1027, 293] width 107 height 16
click at [523, 332] on div "Antecipe já suas parcelas! Simular antecipação Diminua seu saldo devedor anteci…" at bounding box center [639, 305] width 913 height 71
click at [243, 370] on h3 "Carnê de pagamento" at bounding box center [261, 374] width 124 height 16
click at [286, 412] on p "Nenhum carnê de pagamento encontrado" at bounding box center [294, 408] width 192 height 13
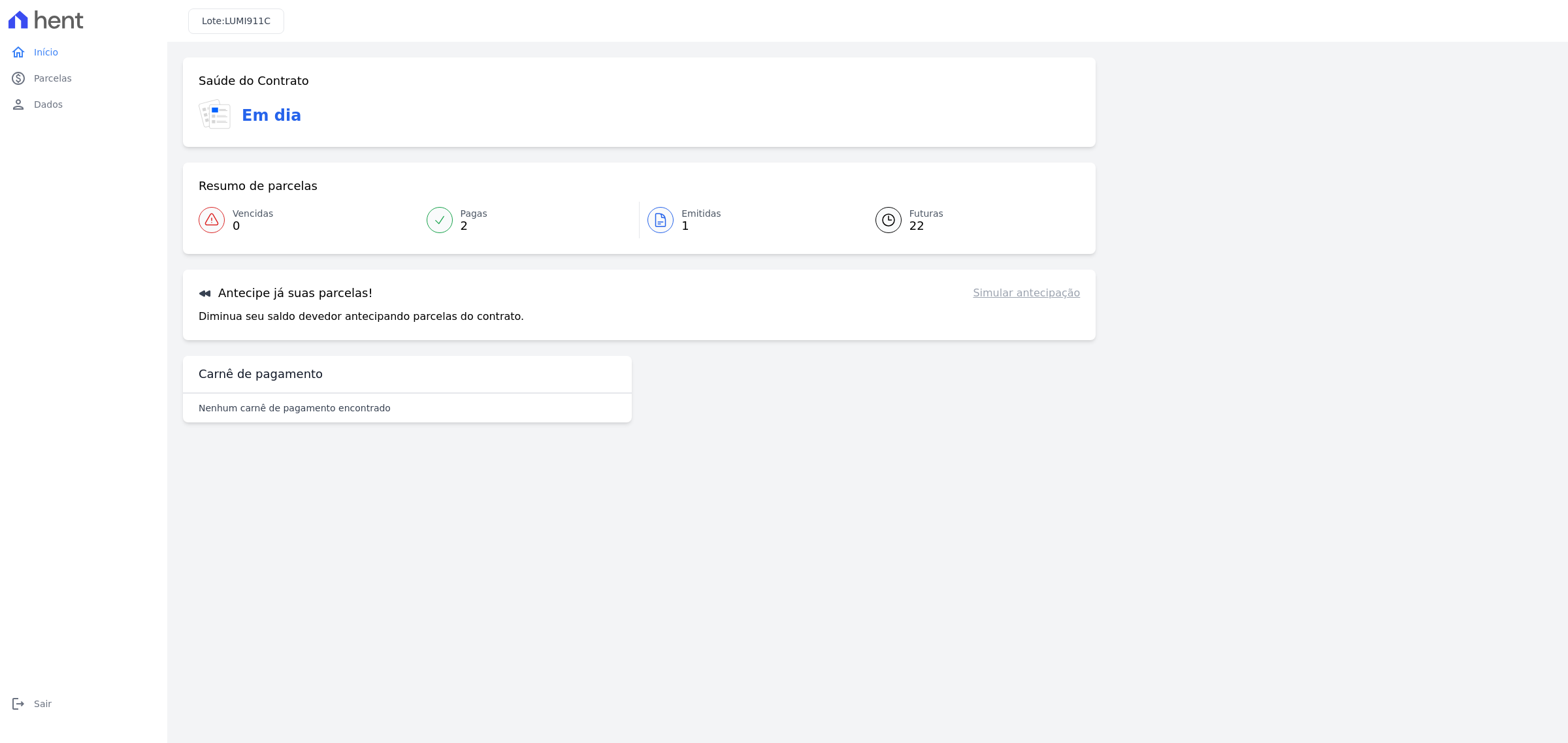
click at [458, 225] on link "Pagas 2" at bounding box center [529, 220] width 221 height 37
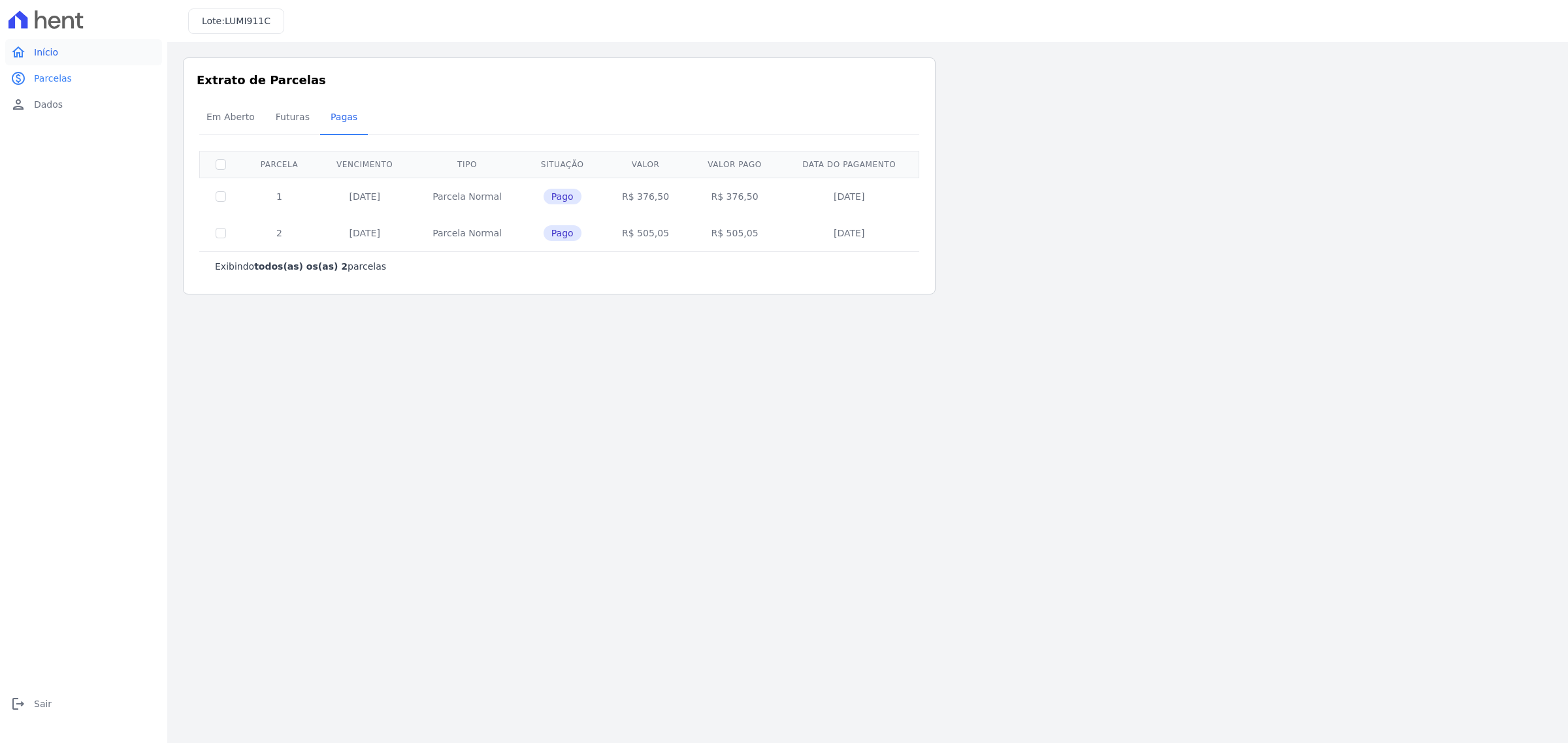
click at [51, 53] on span "Início" at bounding box center [46, 52] width 24 height 13
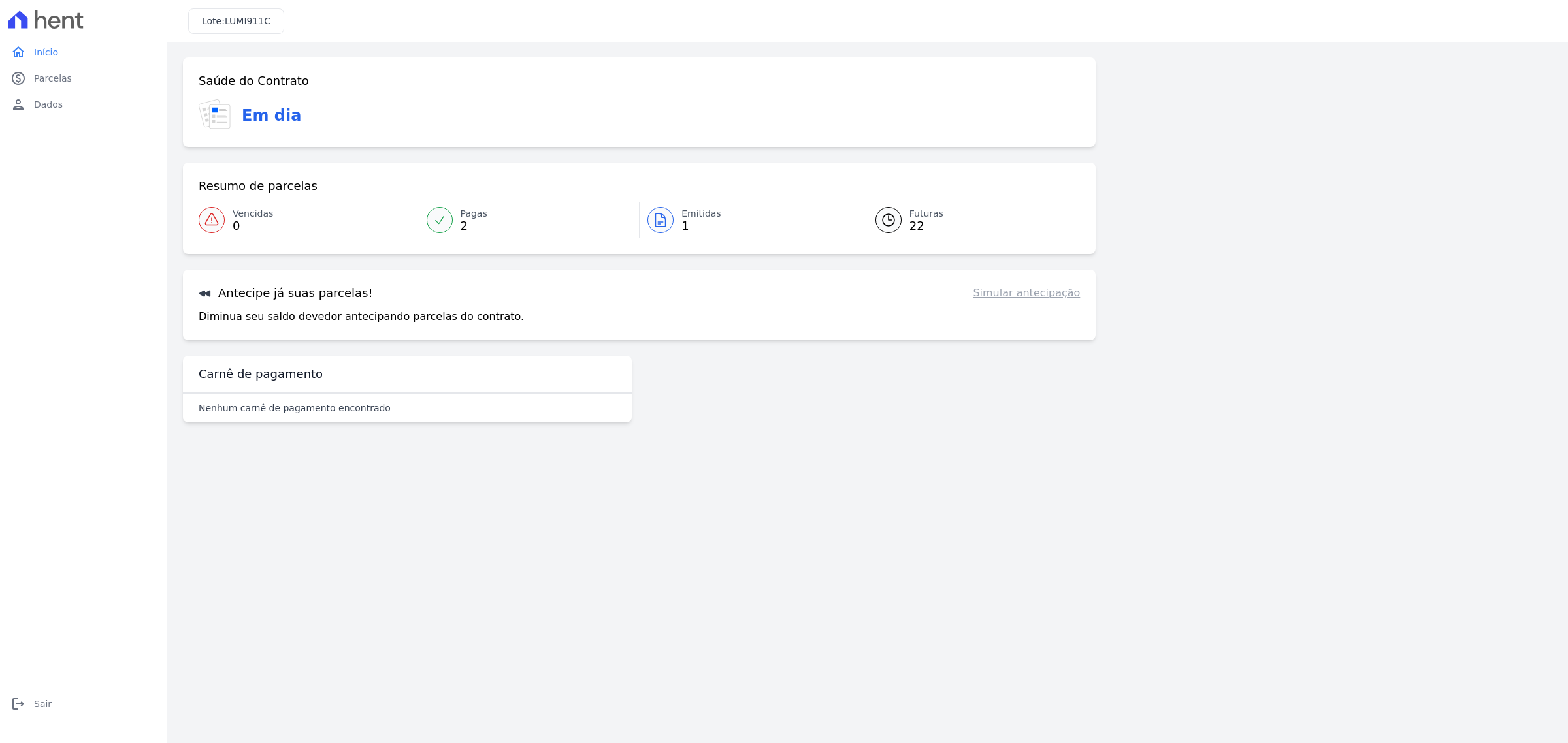
click at [668, 216] on icon at bounding box center [661, 220] width 16 height 16
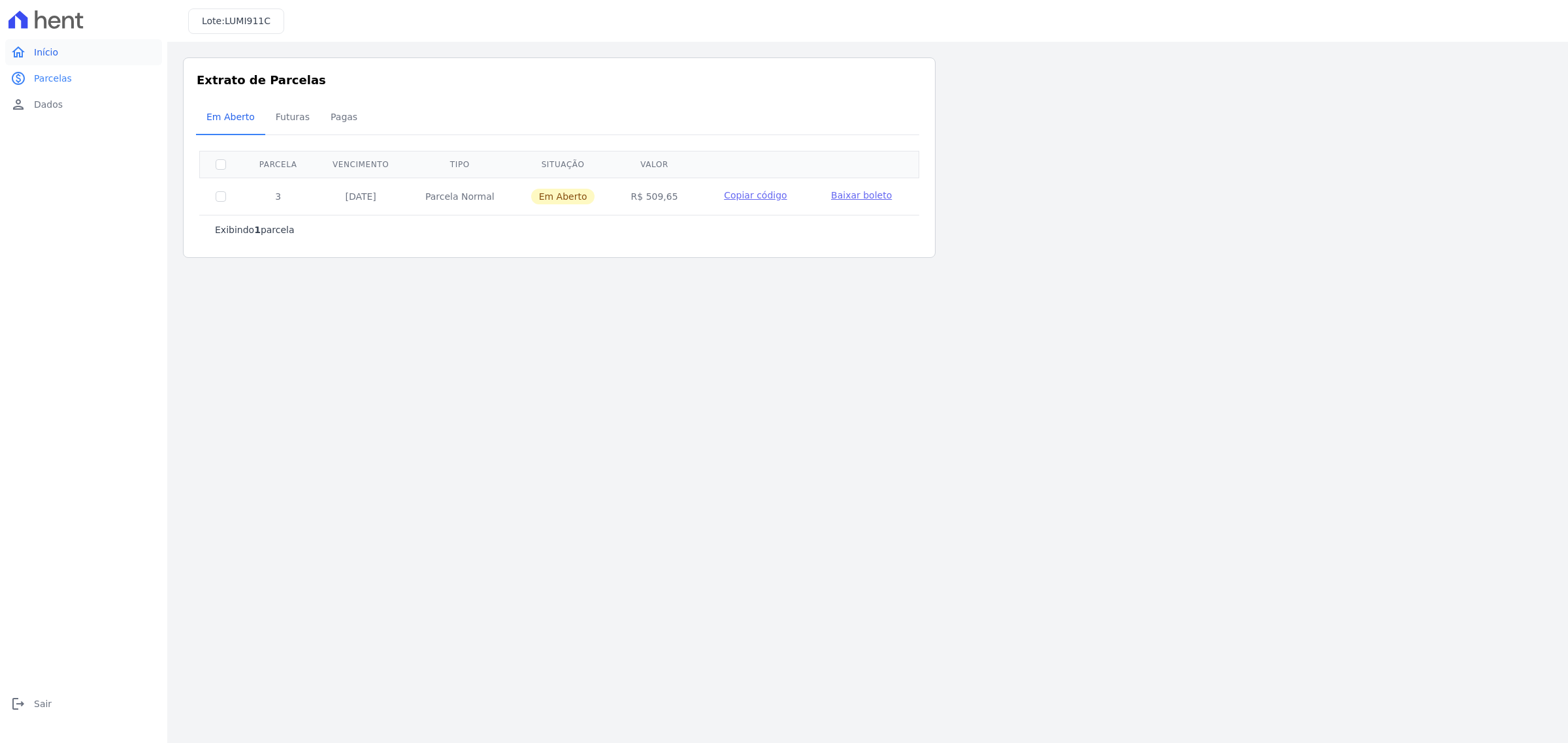
click at [51, 50] on span "Início" at bounding box center [46, 52] width 24 height 13
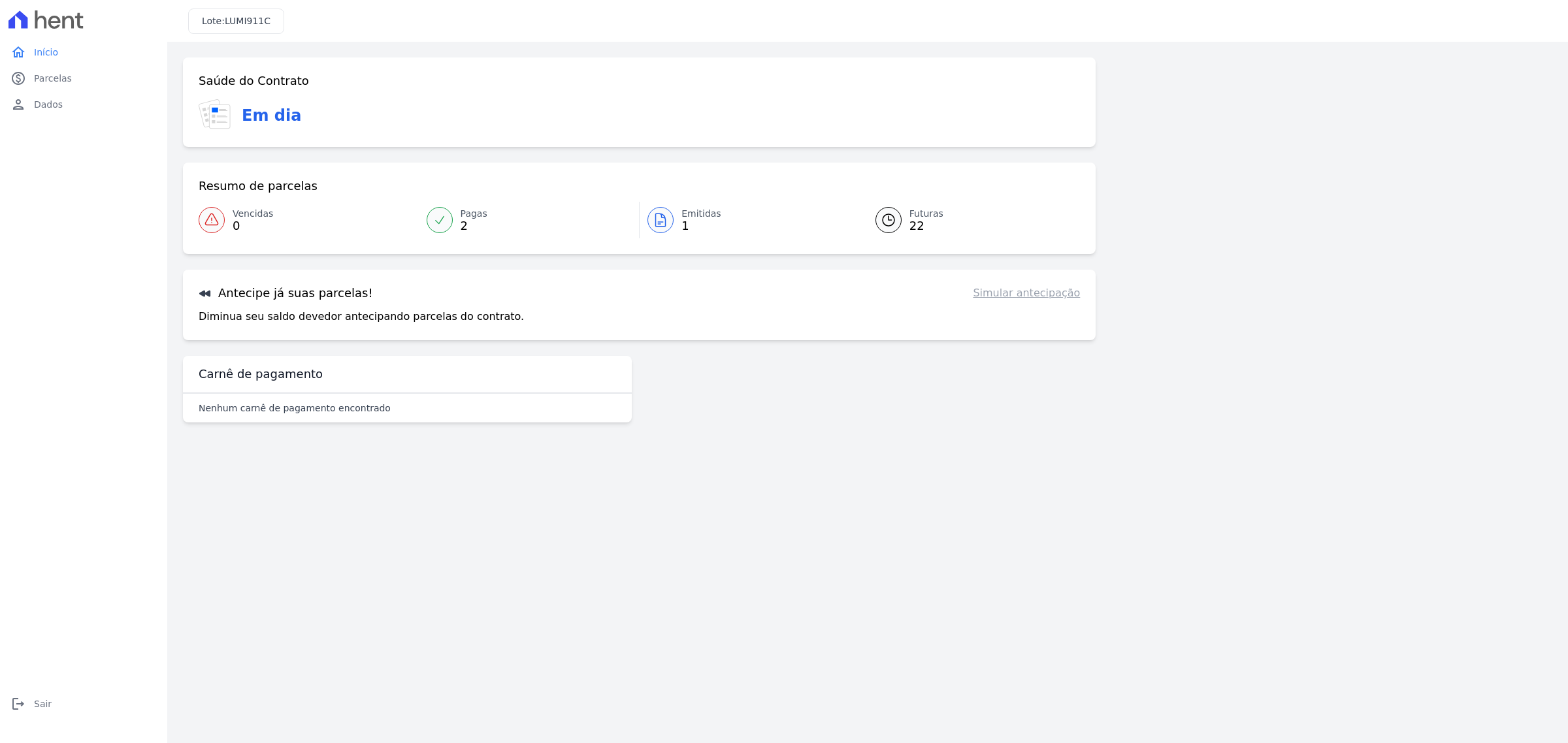
click at [750, 154] on div "Saúde do Contrato Em dia Resumo de parcelas Vencidas 0 Pagas 2 Emitidas 1 Futur…" at bounding box center [639, 199] width 913 height 283
click at [47, 53] on span "Início" at bounding box center [46, 52] width 24 height 13
click at [323, 302] on div "Antecipe já suas parcelas! Simular antecipação Diminua seu saldo devedor anteci…" at bounding box center [639, 305] width 913 height 71
click at [1036, 294] on link "Simular antecipação" at bounding box center [1027, 293] width 107 height 16
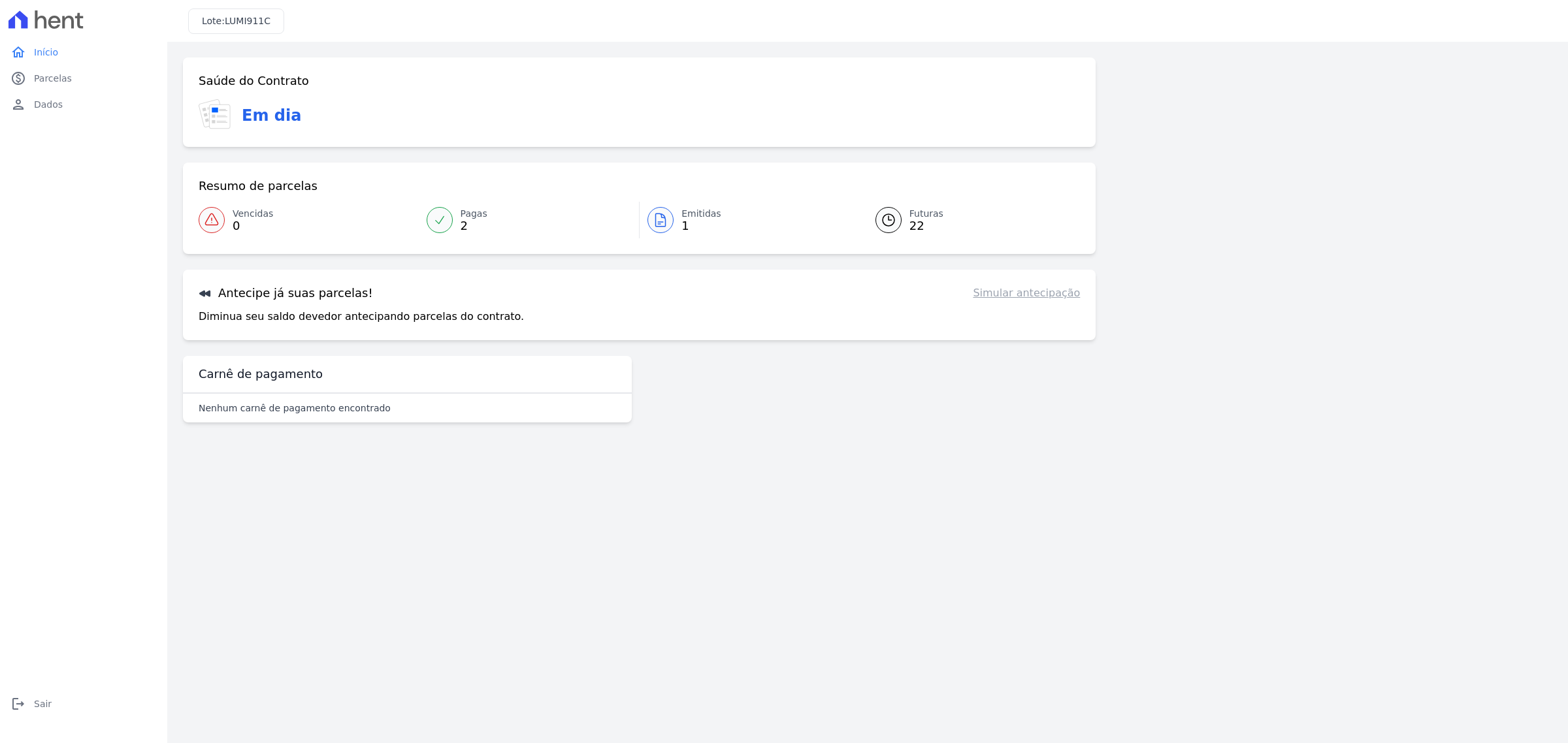
click at [761, 311] on div "Diminua seu saldo devedor antecipando parcelas do contrato. Simular antecipação" at bounding box center [639, 317] width 881 height 16
click at [361, 292] on div "Antecipe já suas parcelas! Simular antecipação" at bounding box center [639, 293] width 881 height 16
click at [302, 285] on h3 "Antecipe já suas parcelas!" at bounding box center [286, 293] width 174 height 16
click at [38, 75] on span "Parcelas" at bounding box center [52, 79] width 38 height 13
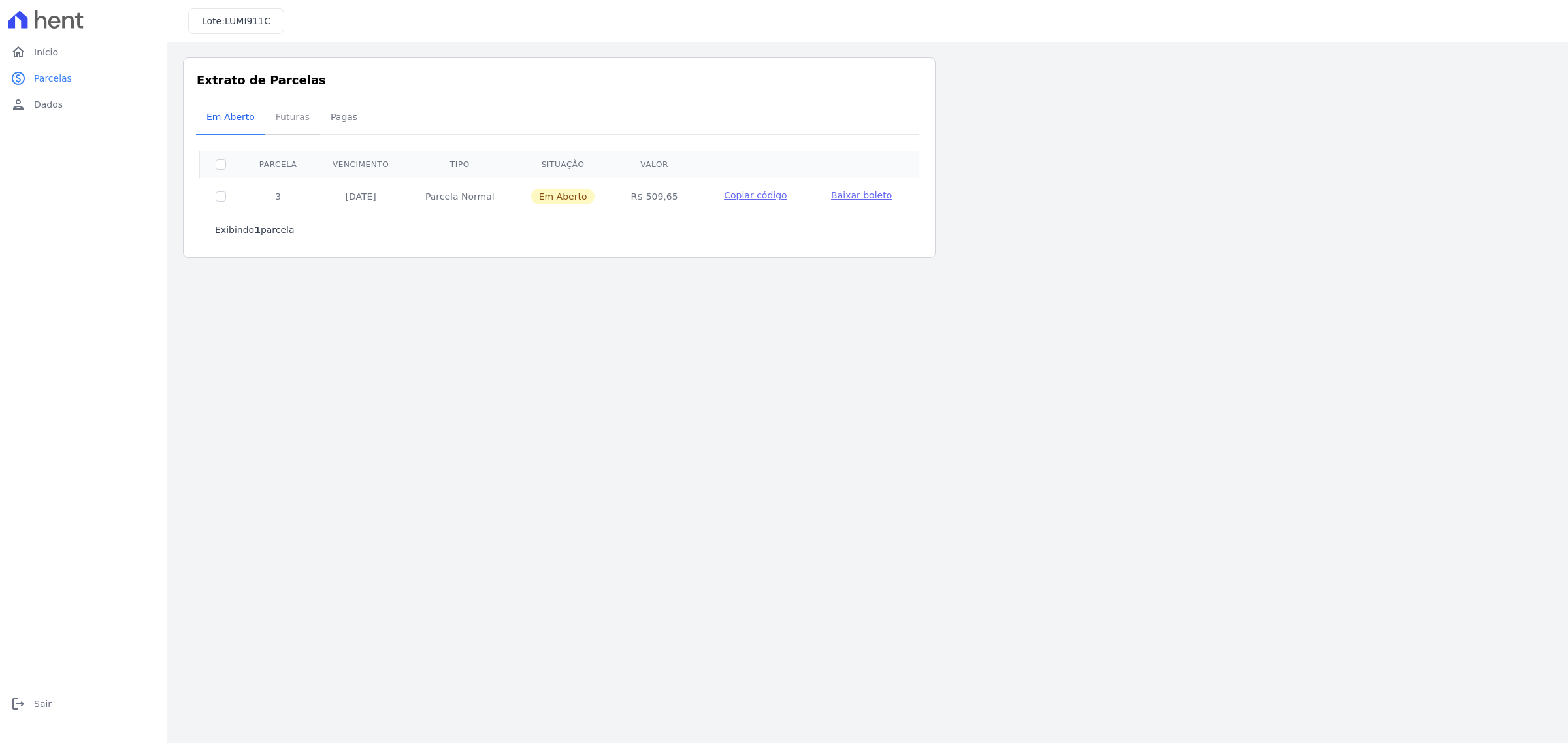
click at [291, 115] on span "Futuras" at bounding box center [293, 117] width 50 height 26
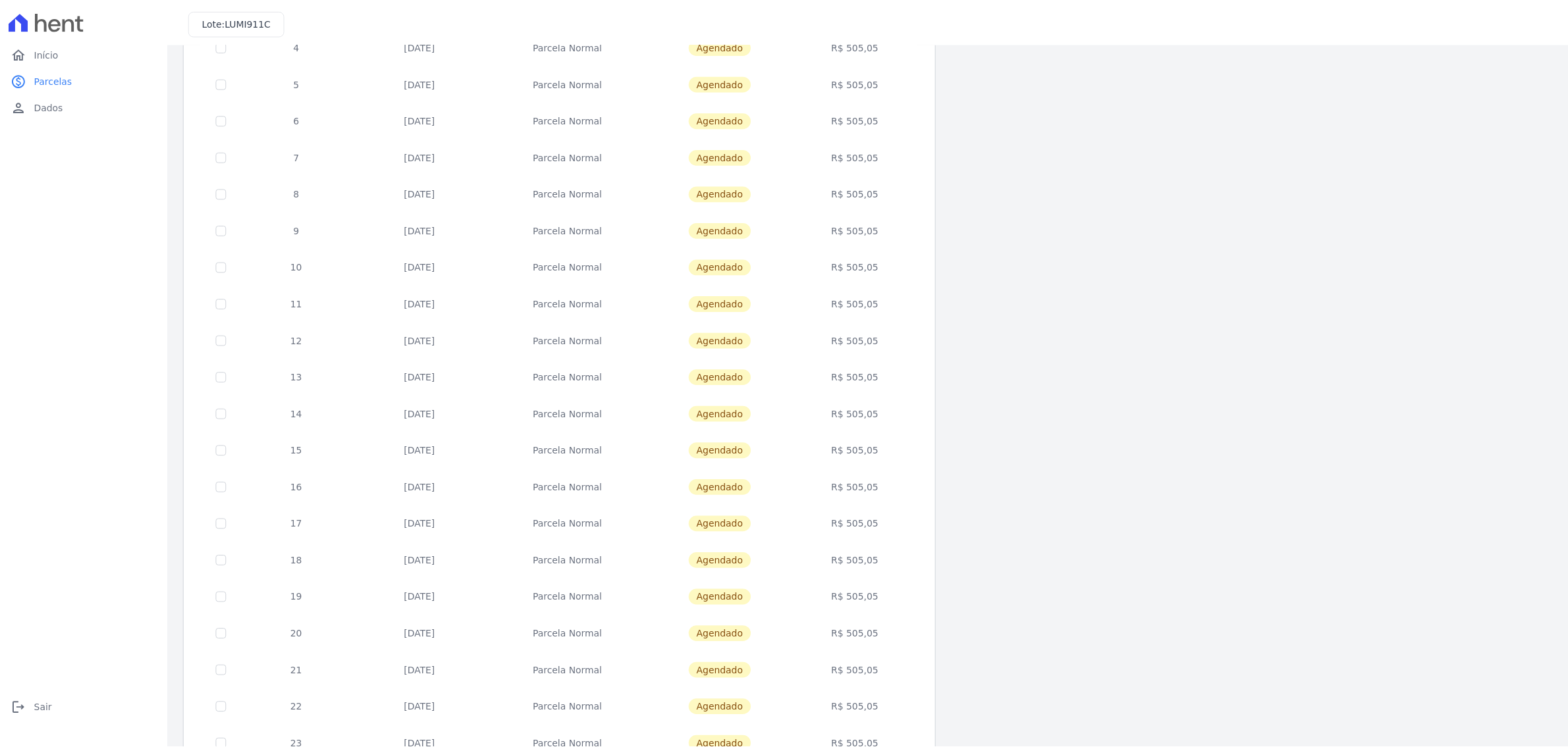
scroll to position [243, 0]
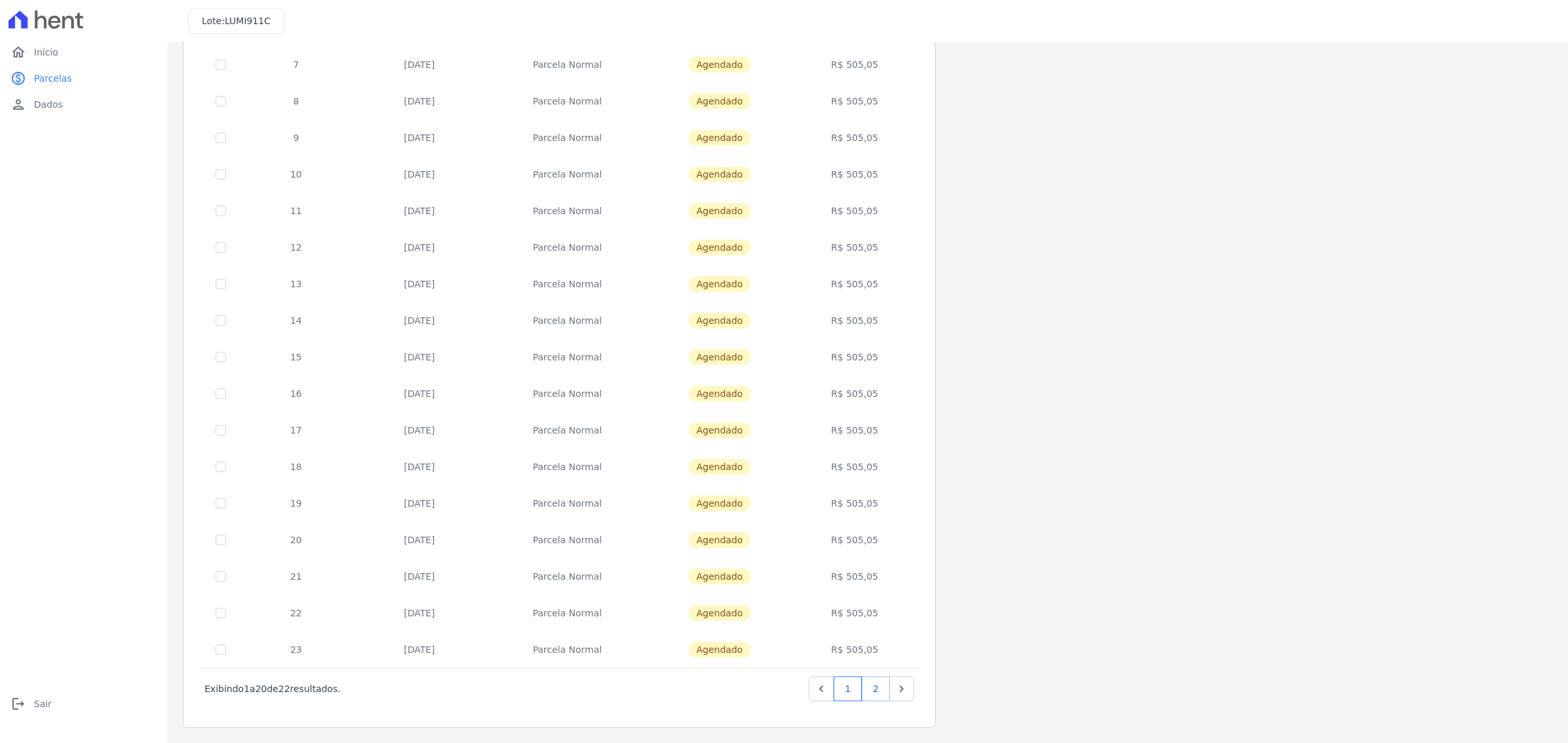
click at [880, 687] on link "2" at bounding box center [875, 688] width 28 height 25
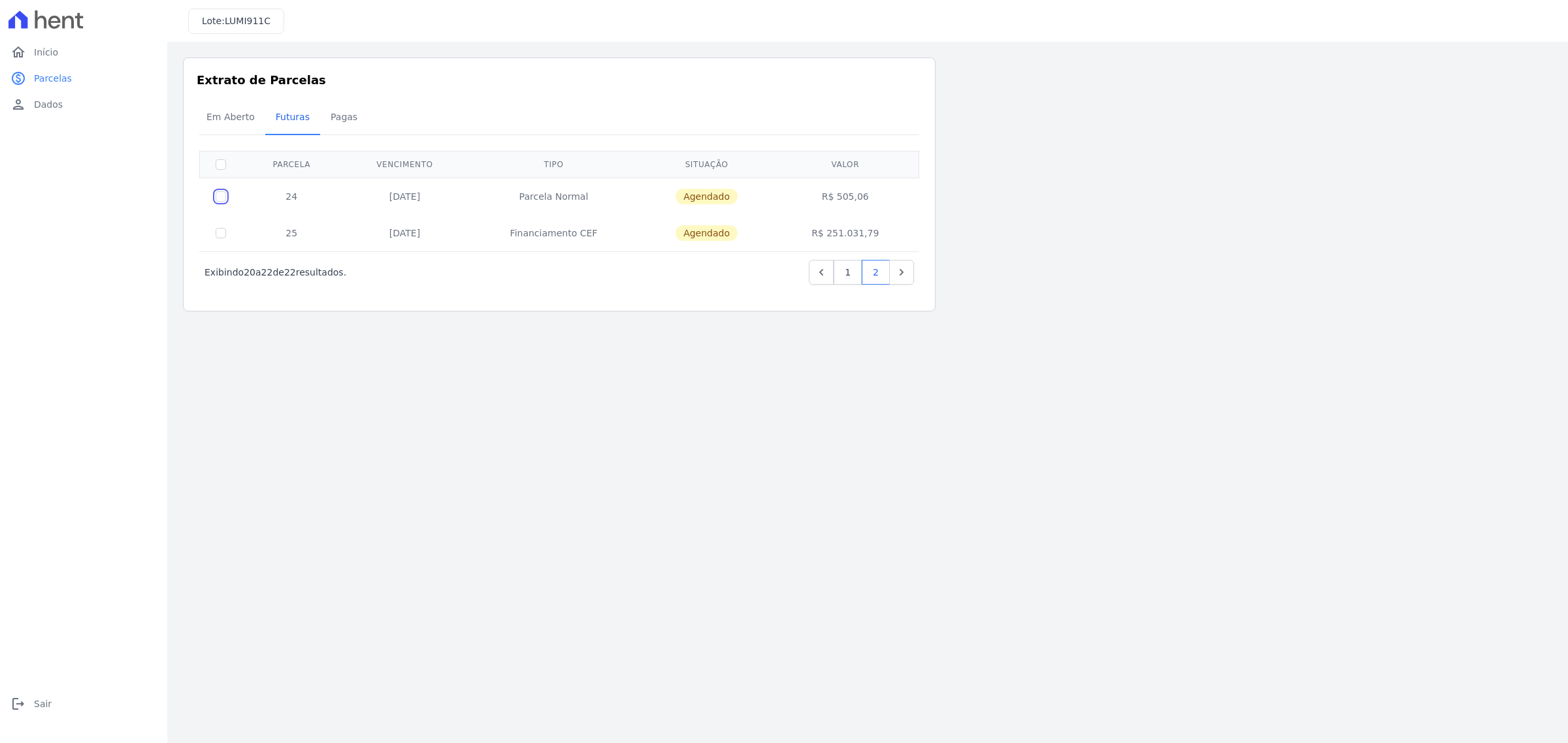
click at [224, 197] on input "checkbox" at bounding box center [221, 196] width 10 height 10
checkbox input "true"
click at [871, 119] on div "Em Aberto Futuras Pagas" at bounding box center [559, 118] width 727 height 32
click at [716, 196] on span "Agendado" at bounding box center [706, 196] width 62 height 16
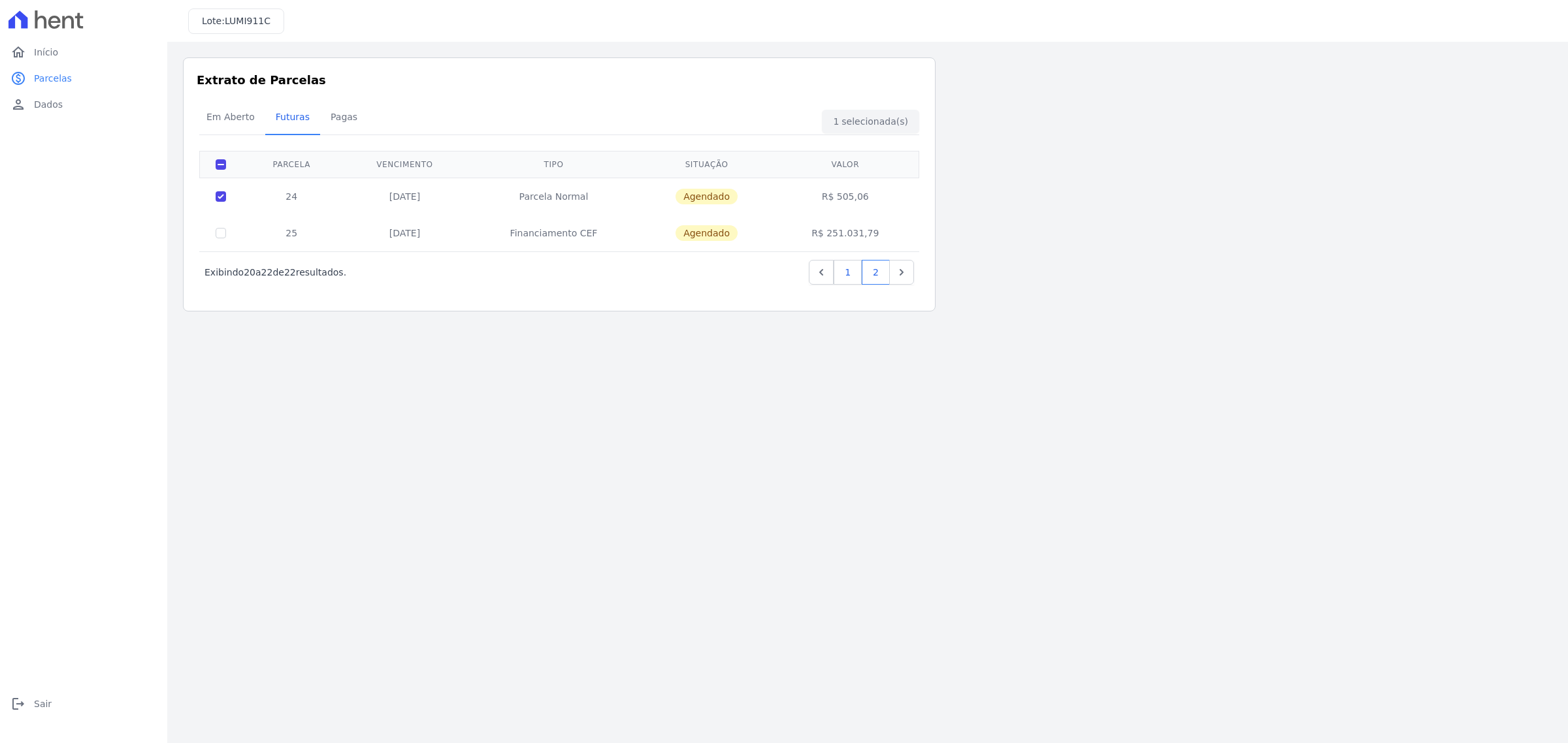
drag, startPoint x: 720, startPoint y: 196, endPoint x: 854, endPoint y: 265, distance: 150.7
click at [720, 196] on span "Agendado" at bounding box center [706, 196] width 62 height 16
click at [879, 273] on link "2" at bounding box center [875, 272] width 28 height 25
click at [222, 196] on input "checkbox" at bounding box center [221, 196] width 10 height 10
checkbox input "true"
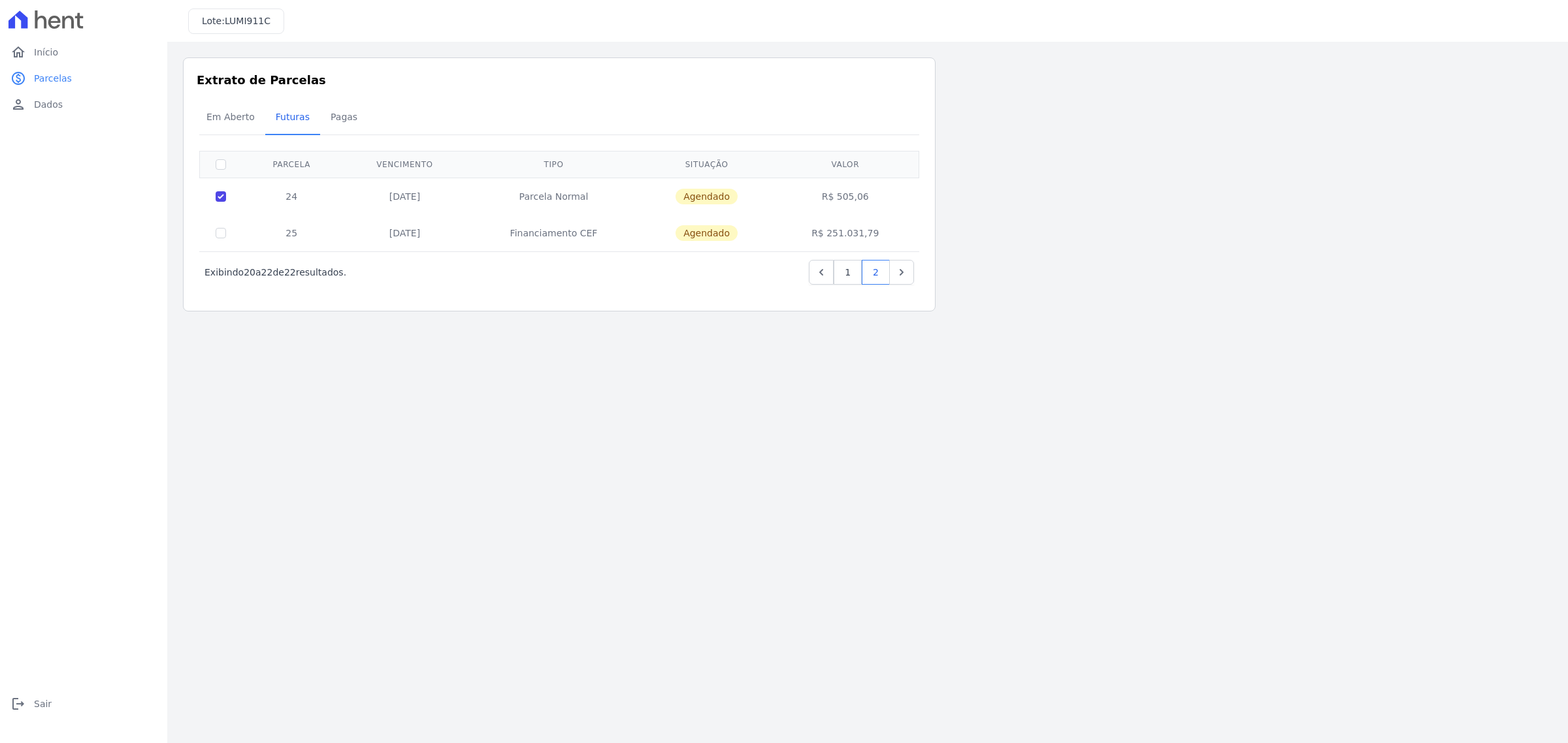
click at [225, 18] on span "LUMI911C" at bounding box center [247, 21] width 46 height 10
click at [55, 50] on span "Início" at bounding box center [46, 52] width 24 height 13
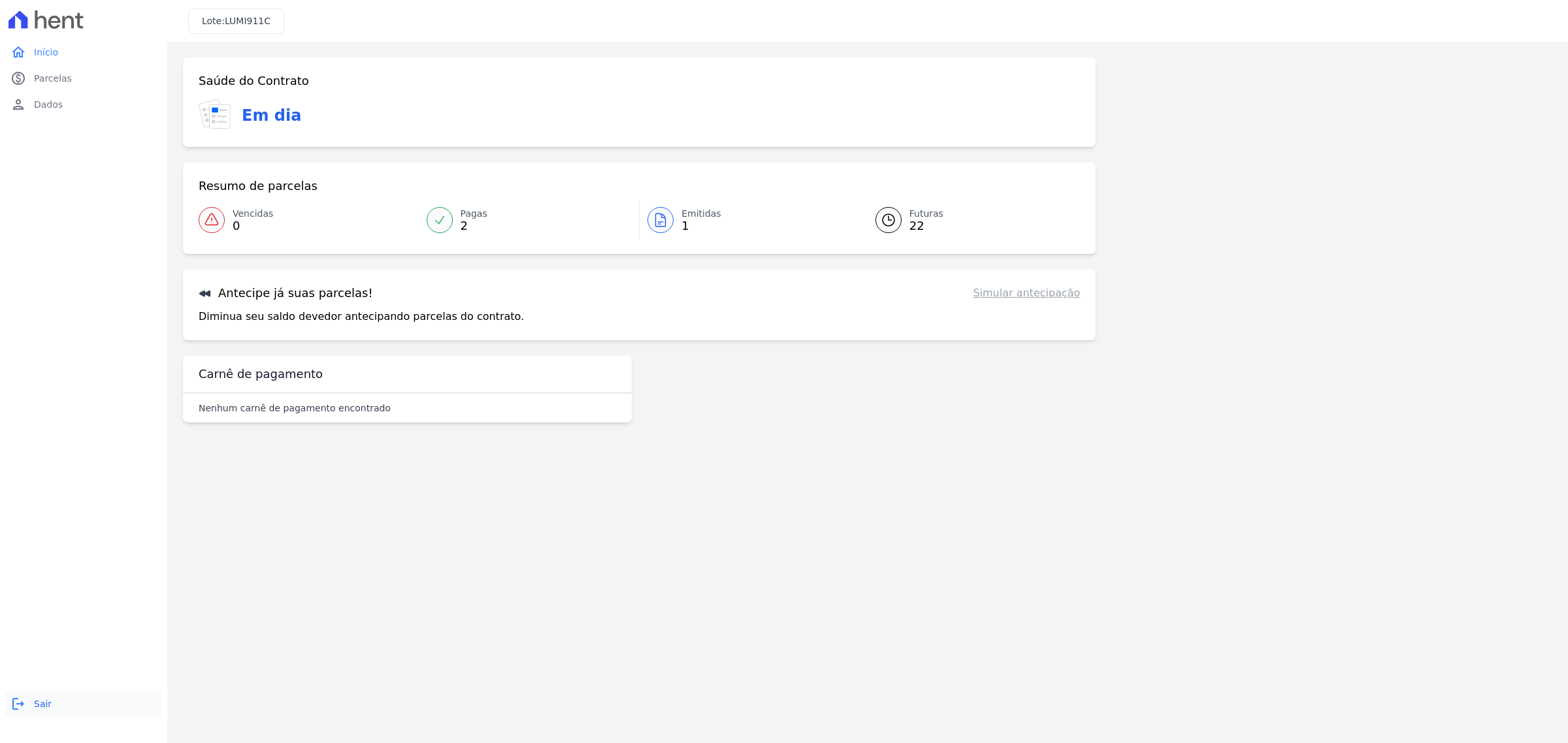
click at [25, 702] on icon "logout" at bounding box center [18, 704] width 16 height 16
